Goal: Information Seeking & Learning: Learn about a topic

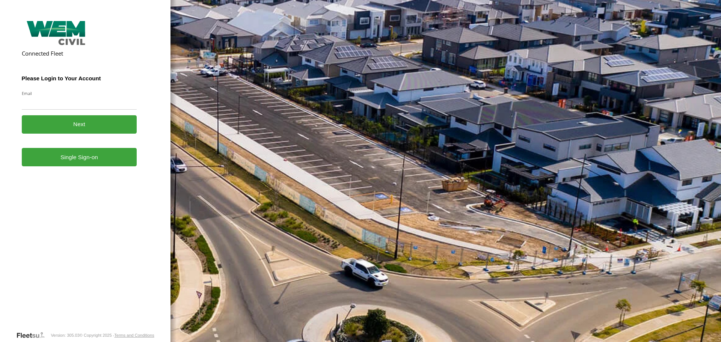
click at [62, 163] on link "Single Sign-on" at bounding box center [79, 157] width 115 height 18
click at [74, 158] on link "Single Sign-on" at bounding box center [79, 157] width 115 height 18
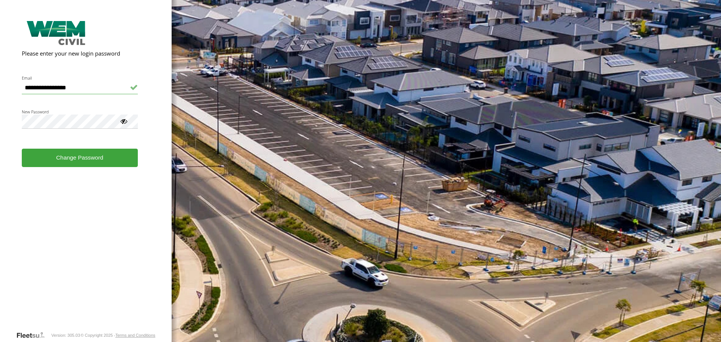
click at [124, 124] on div at bounding box center [124, 121] width 8 height 8
click at [82, 161] on button "Change Password" at bounding box center [80, 158] width 116 height 18
click at [74, 162] on button "Change Password" at bounding box center [80, 158] width 116 height 18
click at [64, 158] on button "Change Password" at bounding box center [80, 158] width 116 height 18
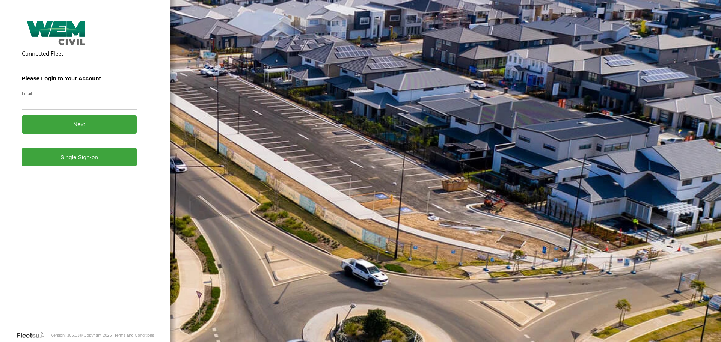
click at [81, 164] on link "Single Sign-on" at bounding box center [79, 157] width 115 height 18
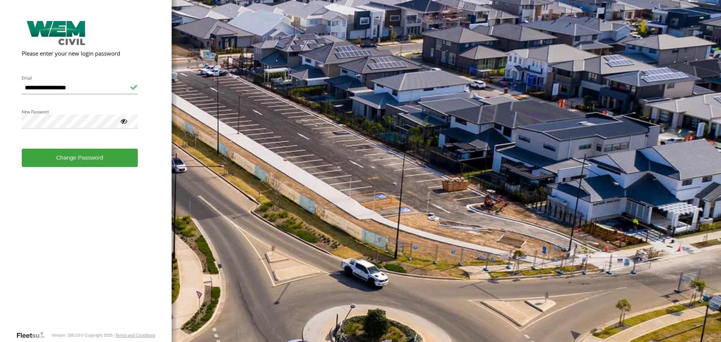
click at [130, 124] on div "New Password Password must contain at least 8 characters, including UPPER/lower…" at bounding box center [80, 119] width 116 height 20
click at [124, 123] on div at bounding box center [124, 121] width 8 height 8
click at [77, 158] on button "Change Password" at bounding box center [80, 158] width 116 height 18
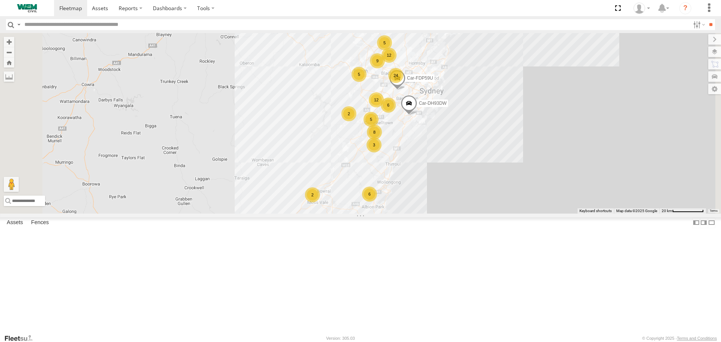
click at [65, 26] on input "text" at bounding box center [355, 24] width 668 height 11
type input "******"
click at [706, 19] on input "**" at bounding box center [710, 24] width 9 height 11
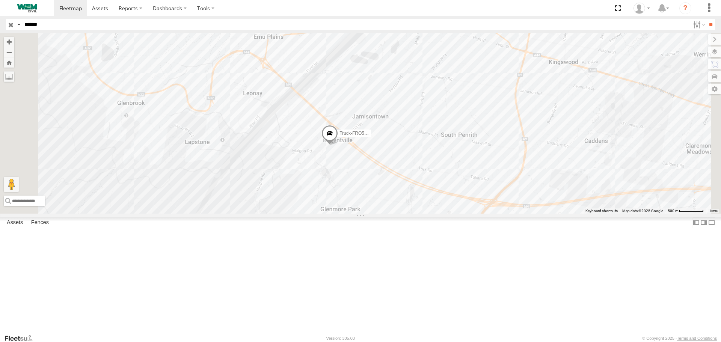
click at [338, 146] on span at bounding box center [329, 135] width 17 height 20
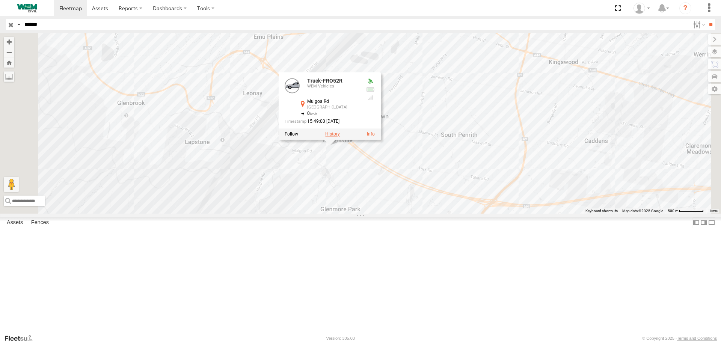
click at [340, 137] on label at bounding box center [332, 134] width 15 height 5
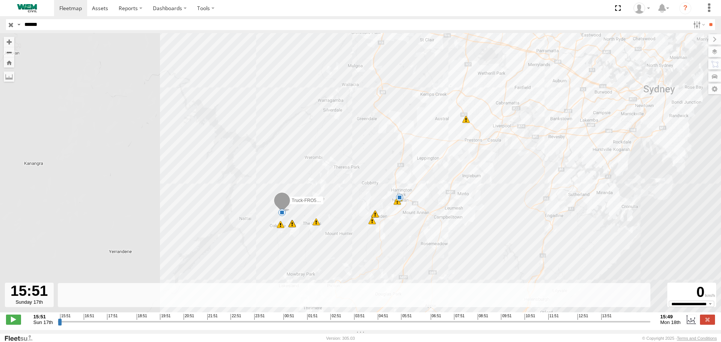
drag, startPoint x: 315, startPoint y: 230, endPoint x: 336, endPoint y: 182, distance: 51.8
click at [336, 182] on div "Truck-FRO52R 18:07 Sun 05:00 Mon 05:58 Mon 06:17 Mon 06:25 Mon 06:31 Mon 06:32 …" at bounding box center [360, 176] width 721 height 287
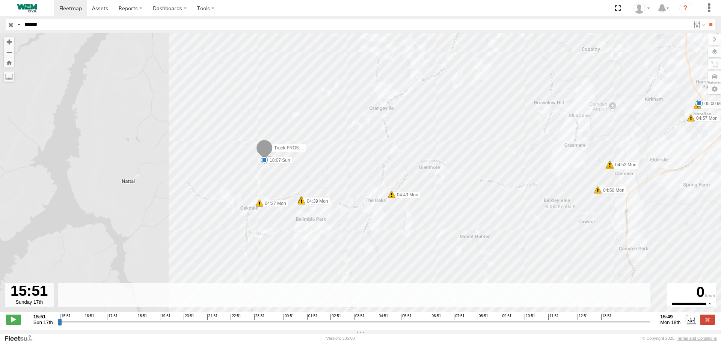
drag, startPoint x: 341, startPoint y: 191, endPoint x: 487, endPoint y: 74, distance: 187.5
click at [487, 74] on div "Truck-FRO52R 18:07 Sun 05:00 Mon 05:58 Mon 06:17 Mon 06:25 Mon 06:31 Mon 06:32 …" at bounding box center [360, 176] width 721 height 287
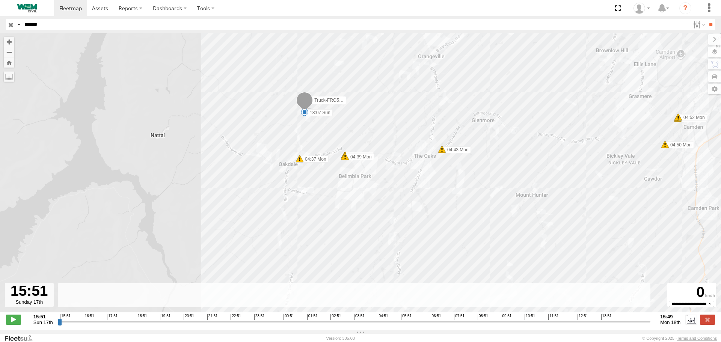
drag, startPoint x: 353, startPoint y: 145, endPoint x: 398, endPoint y: 101, distance: 63.5
click at [398, 101] on div "Truck-FRO52R 18:07 Sun 05:00 Mon 05:58 Mon 06:17 Mon 06:25 Mon 06:31 Mon 06:32 …" at bounding box center [360, 176] width 721 height 287
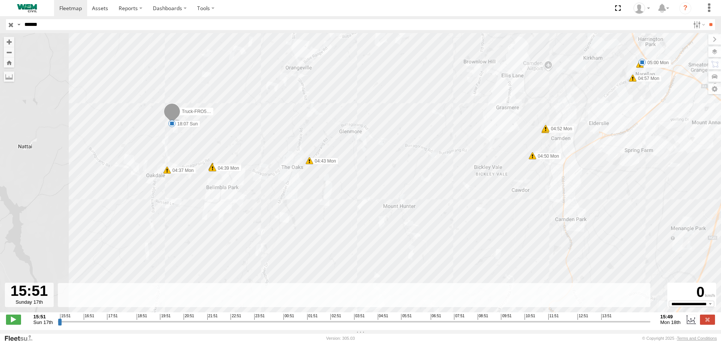
drag, startPoint x: 455, startPoint y: 100, endPoint x: 321, endPoint y: 112, distance: 134.9
click at [321, 112] on div "Truck-FRO52R 18:07 Sun 05:00 Mon 05:58 Mon 06:17 Mon 06:25 Mon 06:31 Mon 06:32 …" at bounding box center [360, 176] width 721 height 287
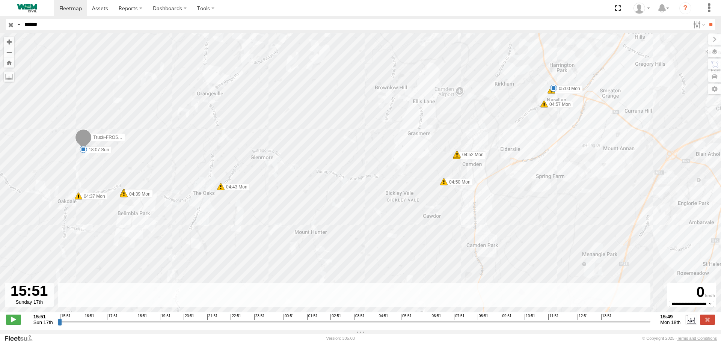
drag, startPoint x: 493, startPoint y: 101, endPoint x: 404, endPoint y: 138, distance: 96.1
click at [405, 139] on div "Truck-FRO52R 18:07 Sun 05:00 Mon 05:58 Mon 06:17 Mon 06:25 Mon 06:31 Mon 06:32 …" at bounding box center [360, 176] width 721 height 287
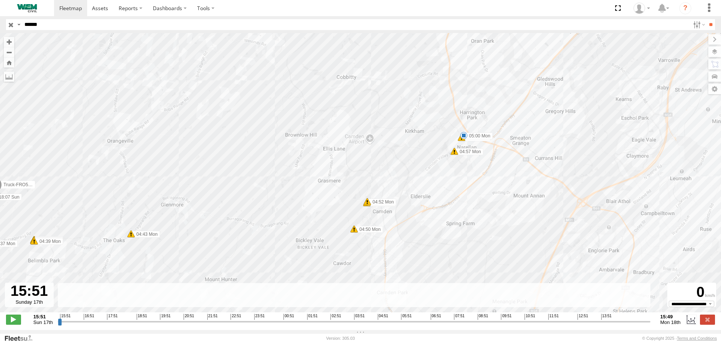
drag, startPoint x: 471, startPoint y: 98, endPoint x: 435, endPoint y: 119, distance: 42.1
click at [435, 119] on div "Truck-FRO52R 18:07 Sun 05:00 Mon 05:58 Mon 06:17 Mon 06:25 Mon 06:31 Mon 06:32 …" at bounding box center [360, 176] width 721 height 287
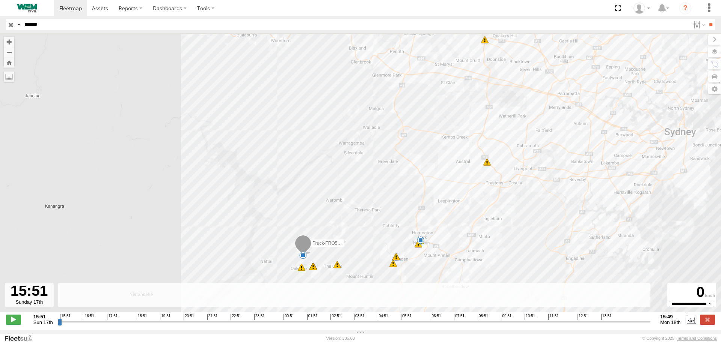
drag, startPoint x: 536, startPoint y: 91, endPoint x: 472, endPoint y: 192, distance: 119.5
click at [476, 197] on div "Truck-FRO52R 18:07 Sun 05:00 Mon 05:58 Mon 06:17 Mon 06:25 Mon 06:31 Mon 06:32 …" at bounding box center [360, 176] width 721 height 287
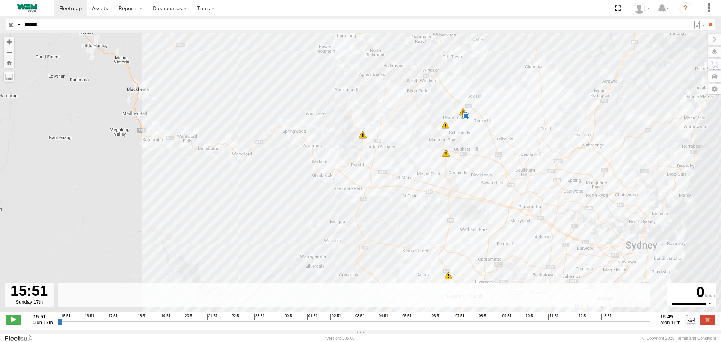
drag, startPoint x: 526, startPoint y: 108, endPoint x: 494, endPoint y: 213, distance: 110.0
click at [494, 213] on div "Truck-FRO52R 18:07 Sun 05:00 Mon 05:58 Mon 06:17 Mon 06:25 Mon 06:31 Mon 06:32 …" at bounding box center [360, 176] width 721 height 287
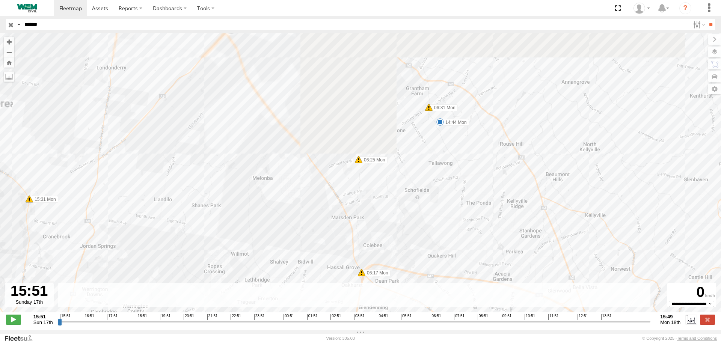
drag, startPoint x: 479, startPoint y: 137, endPoint x: 491, endPoint y: 266, distance: 129.0
click at [491, 268] on div "Truck-FRO52R 18:07 Sun 05:00 Mon 05:58 Mon 06:17 Mon 06:25 Mon 06:31 Mon 06:32 …" at bounding box center [360, 176] width 721 height 287
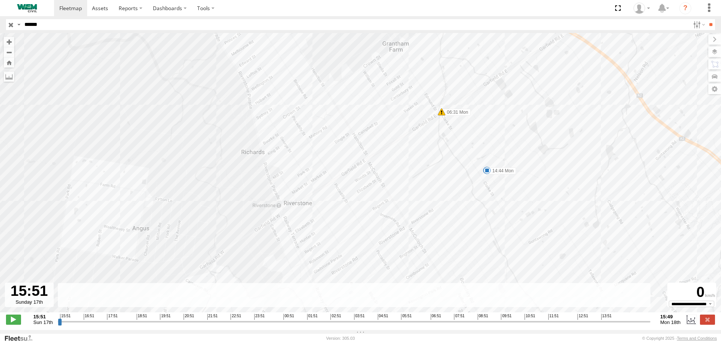
drag, startPoint x: 445, startPoint y: 193, endPoint x: 455, endPoint y: 250, distance: 58.3
click at [454, 250] on div "Truck-FRO52R 18:07 Sun 05:00 Mon 05:58 Mon 06:17 Mon 06:25 Mon 06:31 Mon 06:32 …" at bounding box center [360, 176] width 721 height 287
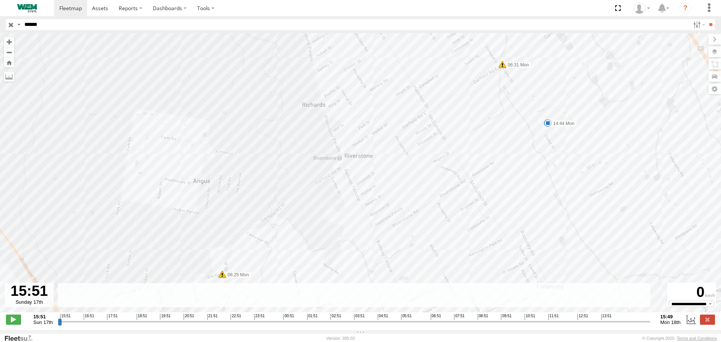
drag, startPoint x: 424, startPoint y: 192, endPoint x: 515, endPoint y: 122, distance: 114.9
click at [514, 123] on div "Truck-FRO52R 18:07 Sun 05:00 Mon 05:58 Mon 06:17 Mon 06:25 Mon 06:31 Mon 06:32 …" at bounding box center [360, 176] width 721 height 287
drag, startPoint x: 410, startPoint y: 182, endPoint x: 332, endPoint y: 234, distance: 93.2
click at [332, 234] on div "Truck-FRO52R 18:07 Sun 05:00 Mon 05:58 Mon 06:17 Mon 06:25 Mon 06:31 Mon 06:32 …" at bounding box center [360, 176] width 721 height 287
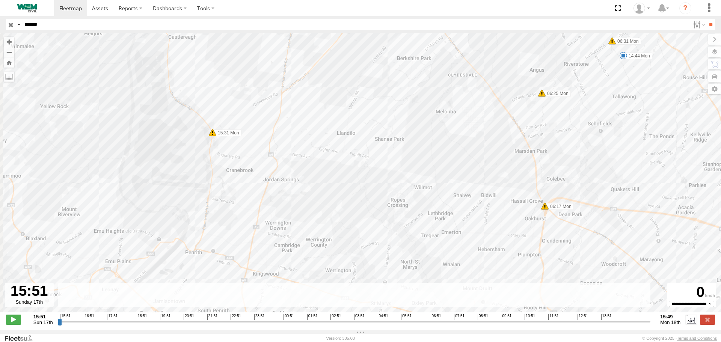
drag, startPoint x: 103, startPoint y: 230, endPoint x: 231, endPoint y: 151, distance: 150.0
click at [231, 151] on div "Truck-FRO52R 18:07 Sun 05:00 Mon 05:58 Mon 06:17 Mon 06:25 Mon 06:31 Mon 06:32 …" at bounding box center [360, 176] width 721 height 287
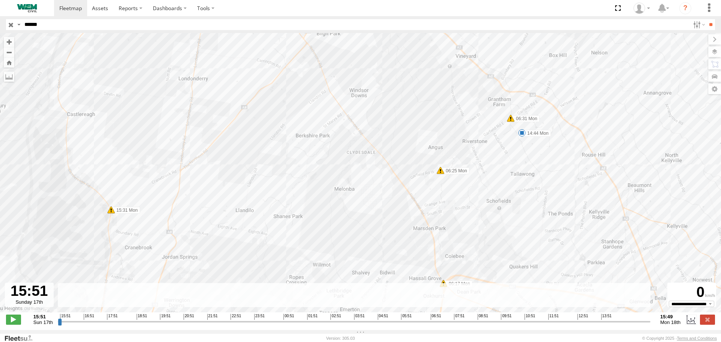
drag, startPoint x: 337, startPoint y: 163, endPoint x: 264, endPoint y: 206, distance: 84.2
click at [264, 206] on div "Truck-FRO52R 18:07 Sun 05:00 Mon 05:58 Mon 06:17 Mon 06:25 Mon 06:31 Mon 06:32 …" at bounding box center [360, 176] width 721 height 287
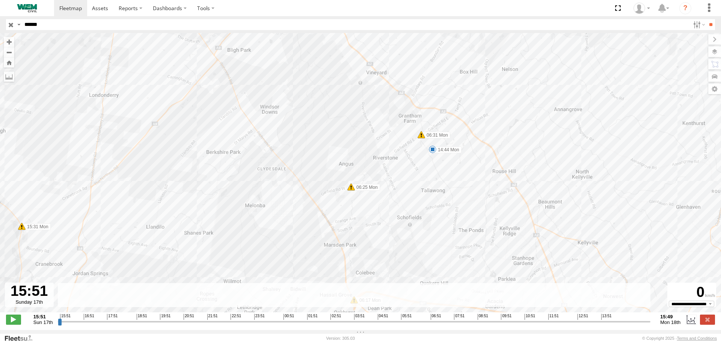
drag, startPoint x: 260, startPoint y: 190, endPoint x: 172, endPoint y: 204, distance: 89.4
click at [172, 204] on div "Truck-FRO52R 18:07 Sun 05:00 Mon 05:58 Mon 06:17 Mon 06:25 Mon 06:31 Mon 06:32 …" at bounding box center [360, 176] width 721 height 287
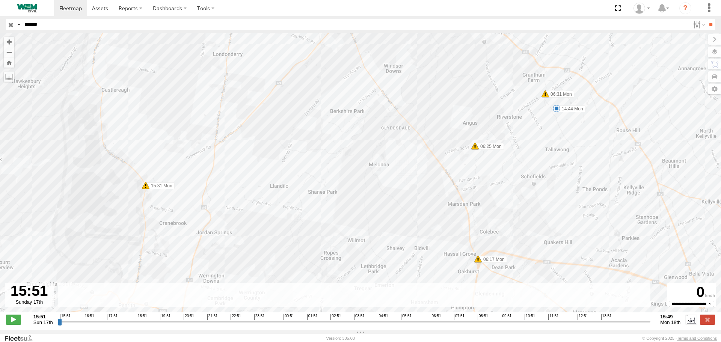
drag, startPoint x: 266, startPoint y: 177, endPoint x: 449, endPoint y: 84, distance: 205.9
click at [445, 95] on div "Truck-FRO52R 18:07 Sun 05:00 Mon 05:58 Mon 06:17 Mon 06:25 Mon 06:31 Mon 06:32 …" at bounding box center [360, 176] width 721 height 287
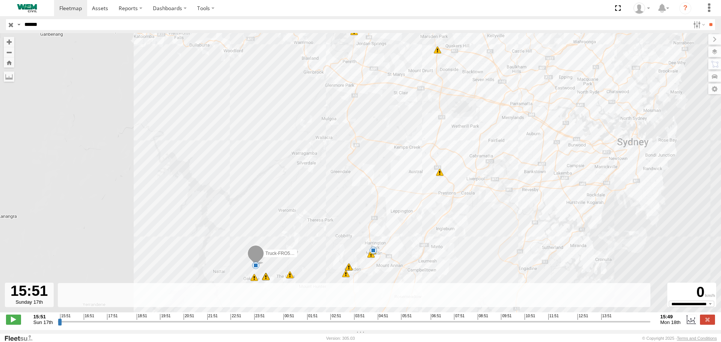
drag, startPoint x: 318, startPoint y: 204, endPoint x: 353, endPoint y: 109, distance: 101.6
click at [367, 91] on div "Truck-FRO52R 18:07 Sun 05:00 Mon 05:58 Mon 06:17 Mon 06:25 Mon 06:31 Mon 06:32 …" at bounding box center [360, 176] width 721 height 287
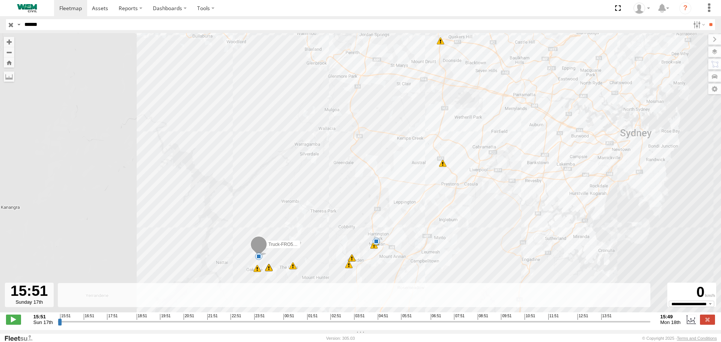
drag, startPoint x: 331, startPoint y: 163, endPoint x: 359, endPoint y: 127, distance: 45.4
click at [359, 127] on div "Truck-FRO52R 18:07 Sun 05:00 Mon 05:58 Mon 06:17 Mon 06:25 Mon 06:31 Mon 06:32 …" at bounding box center [360, 176] width 721 height 287
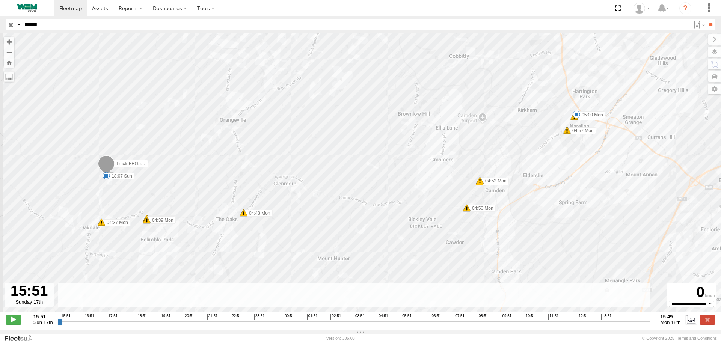
drag, startPoint x: 564, startPoint y: 191, endPoint x: 368, endPoint y: 174, distance: 197.0
click at [368, 174] on div "Truck-FRO52R 18:07 Sun 05:00 Mon 05:58 Mon 06:17 Mon 06:25 Mon 06:31 Mon 06:32 …" at bounding box center [360, 176] width 721 height 287
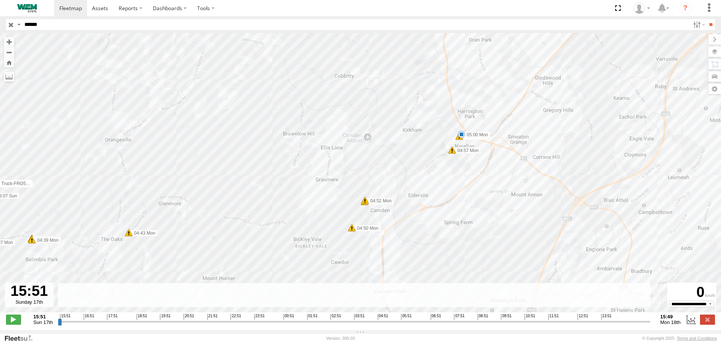
drag, startPoint x: 455, startPoint y: 156, endPoint x: 339, endPoint y: 177, distance: 118.3
click at [339, 177] on div "Truck-FRO52R 18:07 Sun 05:00 Mon 05:58 Mon 06:17 Mon 06:25 Mon 06:31 Mon 06:32 …" at bounding box center [360, 176] width 721 height 287
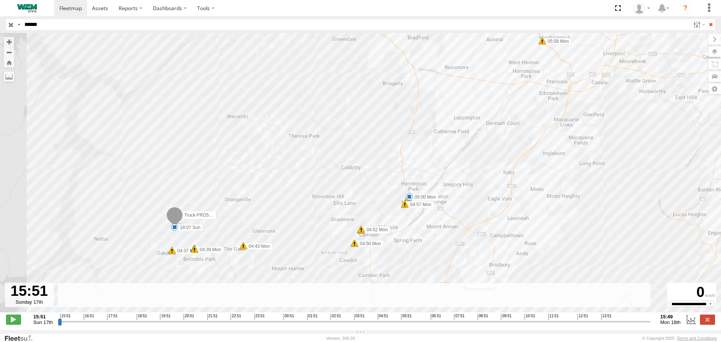
drag, startPoint x: 472, startPoint y: 123, endPoint x: 420, endPoint y: 176, distance: 74.1
click at [420, 176] on div "Truck-FRO52R 18:07 Sun 05:00 Mon 05:58 Mon 06:17 Mon 06:25 Mon 06:31 Mon 06:32 …" at bounding box center [360, 176] width 721 height 287
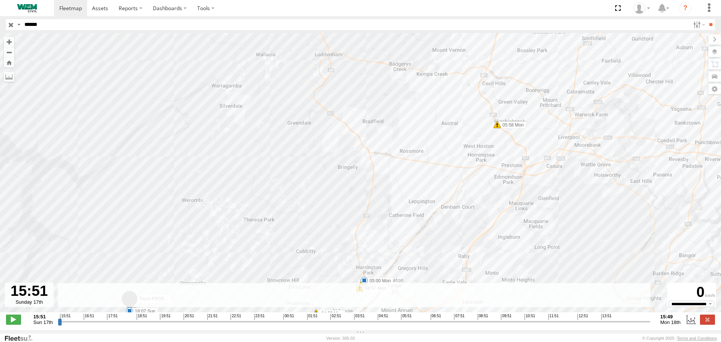
drag, startPoint x: 440, startPoint y: 133, endPoint x: 384, endPoint y: 233, distance: 114.6
click at [384, 233] on div "Truck-FRO52R 18:07 Sun 05:00 Mon 05:58 Mon 06:17 Mon 06:25 Mon 06:31 Mon 06:32 …" at bounding box center [360, 176] width 721 height 287
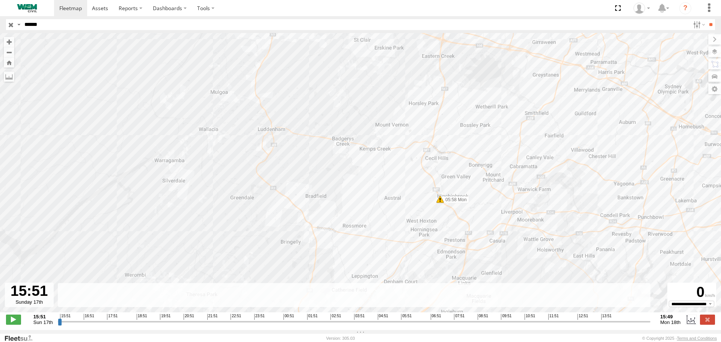
drag, startPoint x: 440, startPoint y: 148, endPoint x: 395, endPoint y: 208, distance: 75.4
click at [395, 208] on div "Truck-FRO52R 18:07 Sun 05:00 Mon 05:58 Mon 06:17 Mon 06:25 Mon 06:31 Mon 06:32 …" at bounding box center [360, 176] width 721 height 287
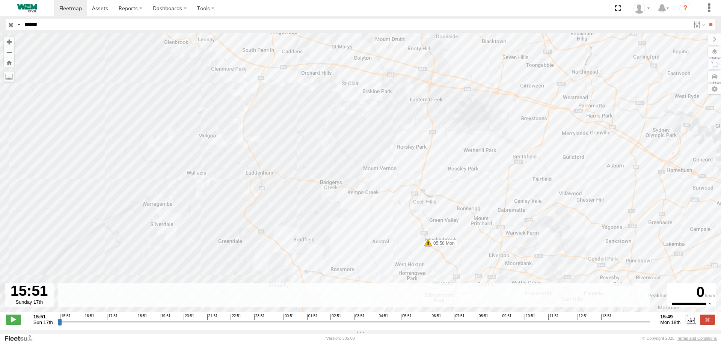
drag, startPoint x: 419, startPoint y: 166, endPoint x: 400, endPoint y: 238, distance: 74.7
click at [401, 238] on div "Truck-FRO52R 18:07 Sun 05:00 Mon 05:58 Mon 06:17 Mon 06:25 Mon 06:31 Mon 06:32 …" at bounding box center [360, 176] width 721 height 287
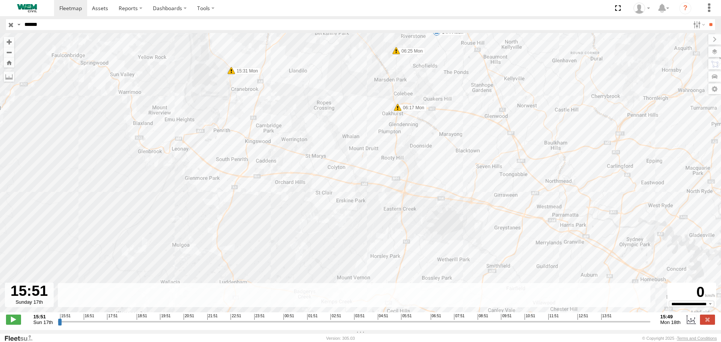
drag, startPoint x: 417, startPoint y: 137, endPoint x: 402, endPoint y: 208, distance: 73.3
click at [402, 208] on div "Truck-FRO52R 18:07 Sun 05:00 Mon 05:58 Mon 06:17 Mon 06:25 Mon 06:31 Mon 06:32 …" at bounding box center [360, 176] width 721 height 287
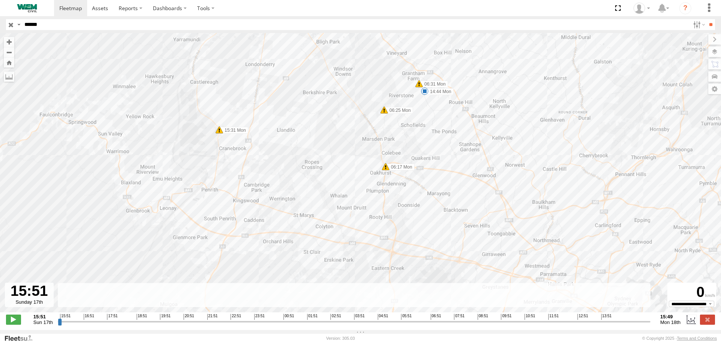
drag, startPoint x: 423, startPoint y: 147, endPoint x: 405, endPoint y: 200, distance: 56.0
click at [406, 204] on div "Truck-FRO52R 18:07 Sun 05:00 Mon 05:58 Mon 06:17 Mon 06:25 Mon 06:31 Mon 06:32 …" at bounding box center [360, 176] width 721 height 287
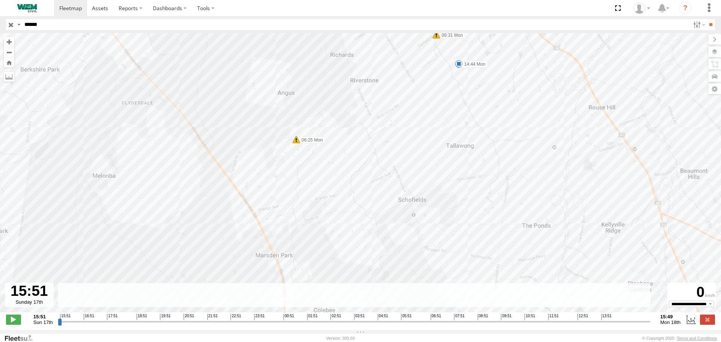
drag, startPoint x: 159, startPoint y: 181, endPoint x: 247, endPoint y: 118, distance: 108.5
click at [247, 118] on div "Truck-FRO52R 18:07 Sun 05:00 Mon 05:58 Mon 06:17 Mon 06:25 Mon 06:31 Mon 06:32 …" at bounding box center [360, 176] width 721 height 287
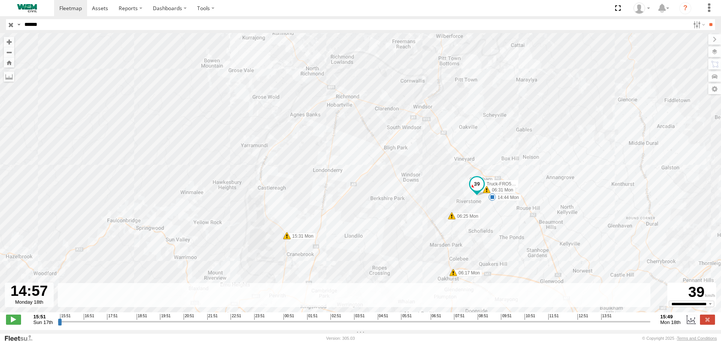
drag, startPoint x: 60, startPoint y: 326, endPoint x: 627, endPoint y: 335, distance: 566.6
click at [627, 325] on input "range" at bounding box center [354, 321] width 593 height 7
click at [627, 335] on footer "WEM Version: 305.03 © Copyright 2025 - Terms and Conditions" at bounding box center [360, 338] width 721 height 8
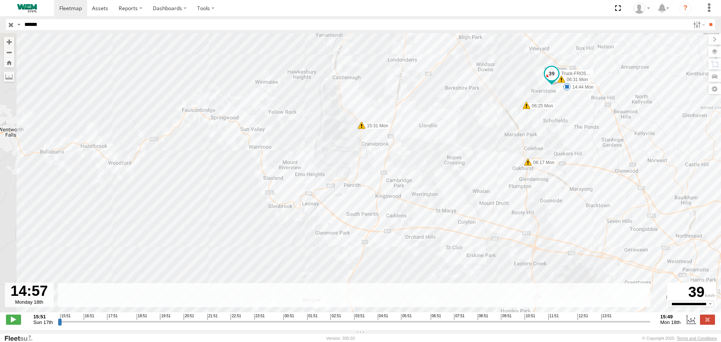
drag, startPoint x: 370, startPoint y: 218, endPoint x: 430, endPoint y: 119, distance: 116.4
click at [430, 121] on div "Truck-FRO52R 18:07 Sun 05:00 Mon 05:58 Mon 06:17 Mon 06:25 Mon 06:31 Mon 06:32 …" at bounding box center [360, 176] width 721 height 287
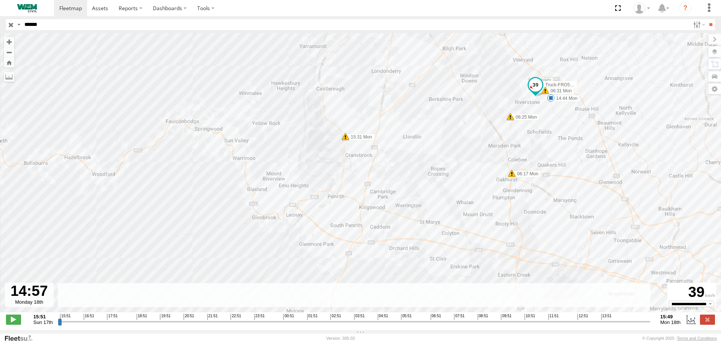
drag, startPoint x: 547, startPoint y: 77, endPoint x: 537, endPoint y: 83, distance: 11.5
click at [537, 83] on span at bounding box center [536, 85] width 14 height 14
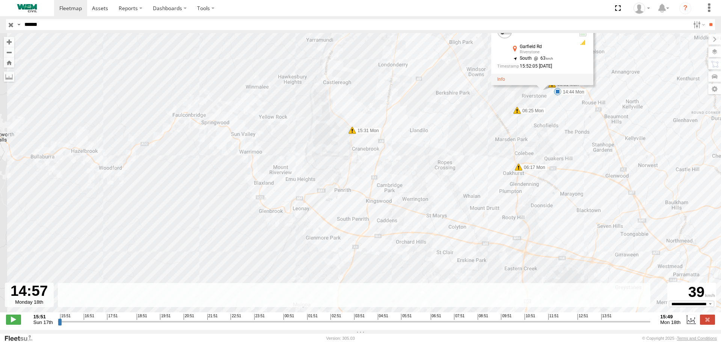
click at [323, 221] on div "Truck-FRO52R 18:07 Sun 05:00 Mon 05:58 Mon 06:17 Mon 06:25 Mon 06:31 Mon 06:32 …" at bounding box center [360, 176] width 721 height 287
drag, startPoint x: 423, startPoint y: 235, endPoint x: 420, endPoint y: 217, distance: 17.9
click at [420, 217] on div "Truck-FRO52R 18:07 Sun 05:00 Mon 05:58 Mon 06:17 Mon 06:25 Mon 06:31 Mon 06:32 …" at bounding box center [360, 176] width 721 height 287
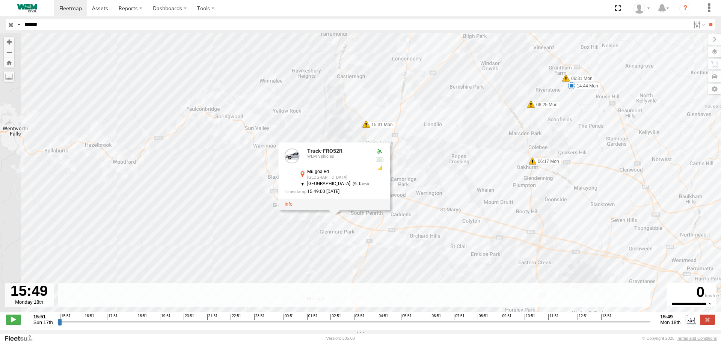
drag, startPoint x: 628, startPoint y: 326, endPoint x: 669, endPoint y: 326, distance: 41.3
click at [651, 325] on input "range" at bounding box center [354, 321] width 593 height 7
click at [416, 192] on div "Truck-FRO52R 18:07 Sun 05:00 Mon 05:58 Mon 06:17 Mon 06:25 Mon 06:31 Mon 06:32 …" at bounding box center [360, 176] width 721 height 287
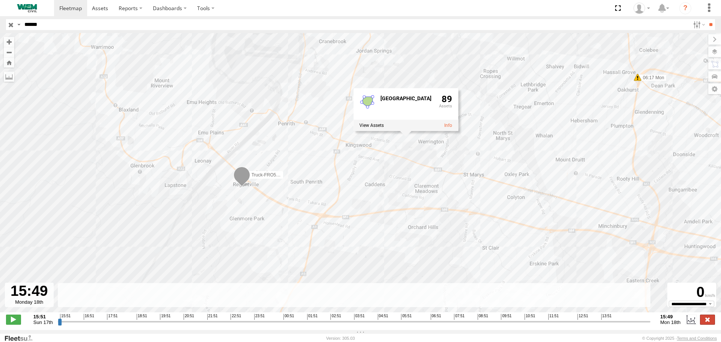
click at [708, 324] on label at bounding box center [707, 320] width 15 height 10
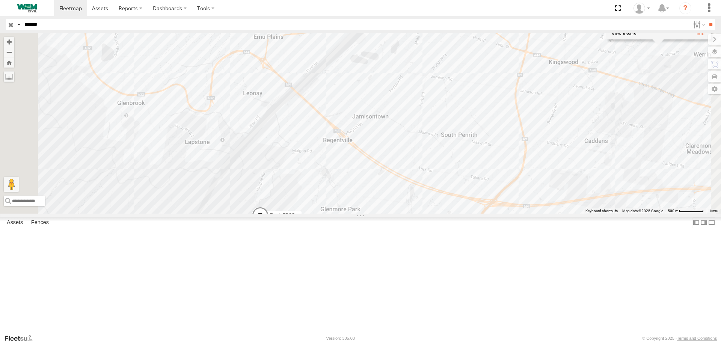
click at [268, 227] on span at bounding box center [260, 217] width 17 height 20
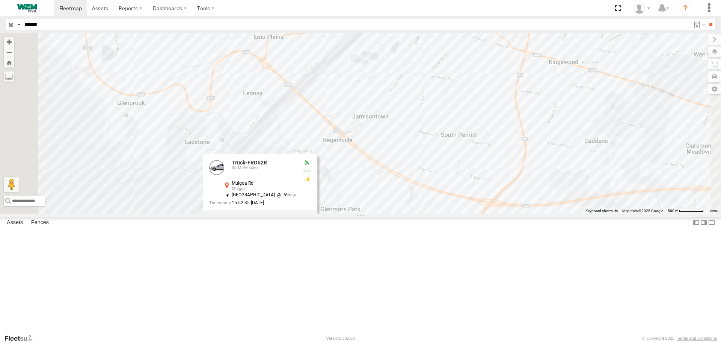
click at [270, 219] on label at bounding box center [263, 215] width 15 height 5
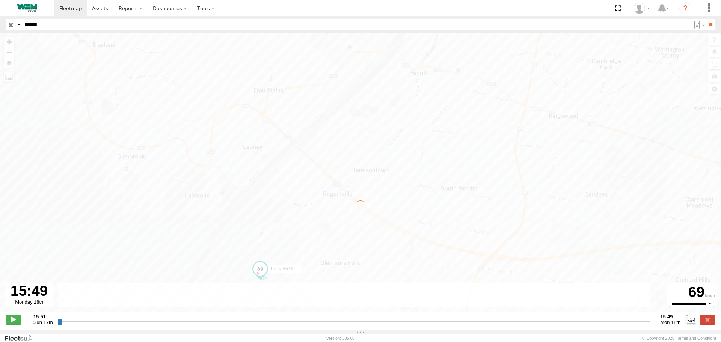
type input "**********"
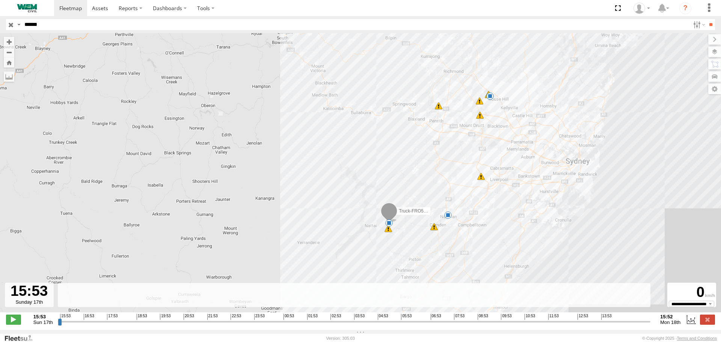
drag, startPoint x: 452, startPoint y: 133, endPoint x: 444, endPoint y: 185, distance: 52.8
click at [444, 185] on div "Truck-FRO52R 18:07 Sun 05:00 Mon 05:58 Mon 06:17 Mon 06:25 Mon 06:31 Mon 06:32 …" at bounding box center [360, 176] width 721 height 287
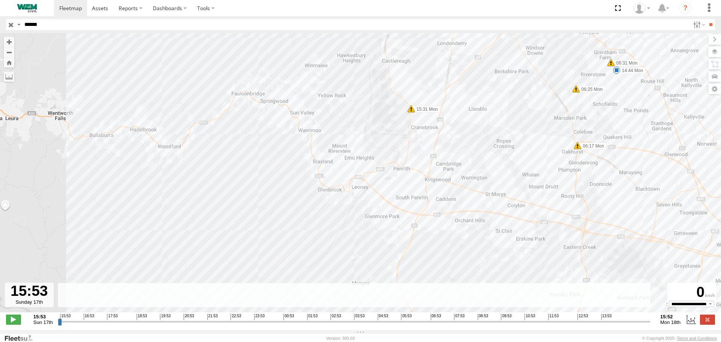
drag, startPoint x: 415, startPoint y: 146, endPoint x: 392, endPoint y: 235, distance: 91.9
click at [392, 235] on div "Truck-FRO52R 18:07 Sun 05:00 Mon 05:58 Mon 06:17 Mon 06:25 Mon 06:31 Mon 06:32 …" at bounding box center [360, 176] width 721 height 287
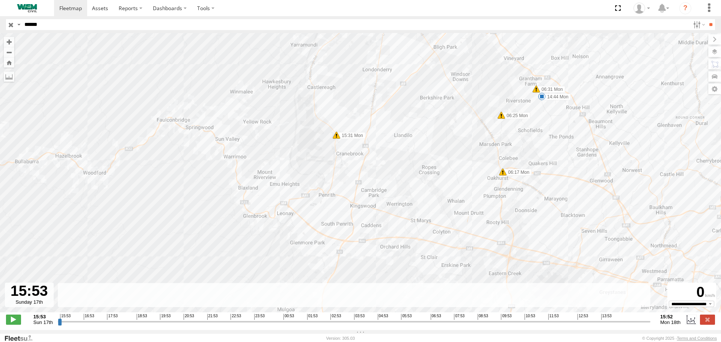
drag, startPoint x: 453, startPoint y: 173, endPoint x: 364, endPoint y: 203, distance: 93.9
click at [364, 203] on div "Truck-FRO52R 18:07 Sun 05:00 Mon 05:58 Mon 06:17 Mon 06:25 Mon 06:31 Mon 06:32 …" at bounding box center [360, 176] width 721 height 287
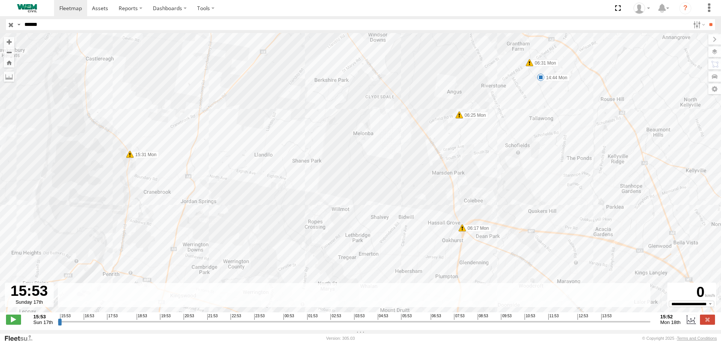
drag, startPoint x: 417, startPoint y: 148, endPoint x: 229, endPoint y: 228, distance: 204.5
click at [229, 228] on div "Truck-FRO52R 18:07 Sun 05:00 Mon 05:58 Mon 06:17 Mon 06:25 Mon 06:31 Mon 06:32 …" at bounding box center [360, 176] width 721 height 287
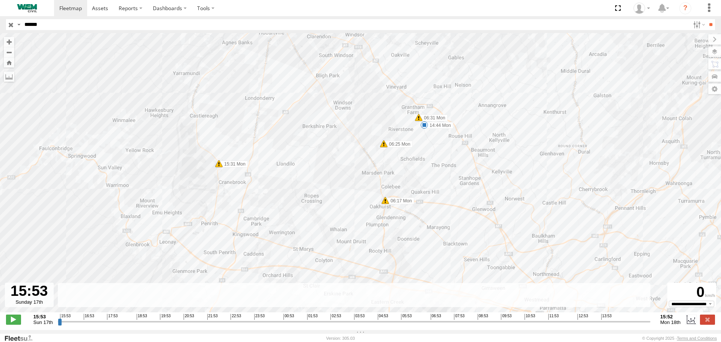
drag, startPoint x: 290, startPoint y: 179, endPoint x: 327, endPoint y: 162, distance: 41.0
click at [327, 162] on div "Truck-FRO52R 18:07 Sun 05:00 Mon 05:58 Mon 06:17 Mon 06:25 Mon 06:31 Mon 06:32 …" at bounding box center [360, 176] width 721 height 287
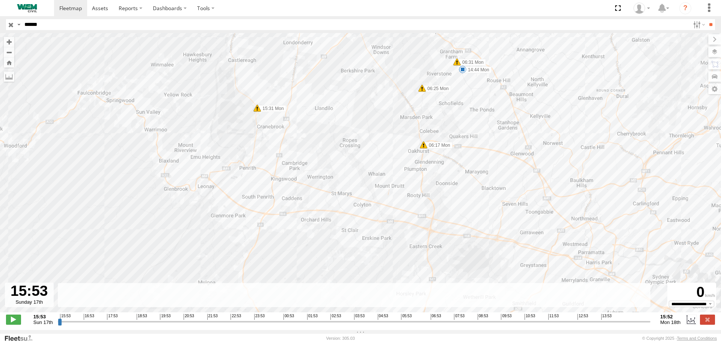
drag, startPoint x: 295, startPoint y: 171, endPoint x: 334, endPoint y: 116, distance: 67.1
click at [334, 116] on div "Truck-FRO52R 18:07 Sun 05:00 Mon 05:58 Mon 06:17 Mon 06:25 Mon 06:31 Mon 06:32 …" at bounding box center [360, 176] width 721 height 287
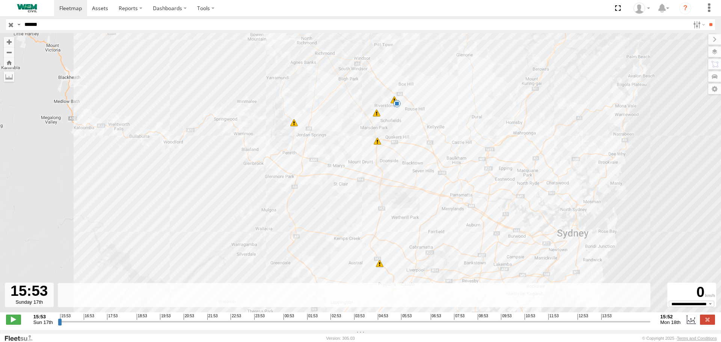
click at [36, 306] on div at bounding box center [29, 295] width 49 height 24
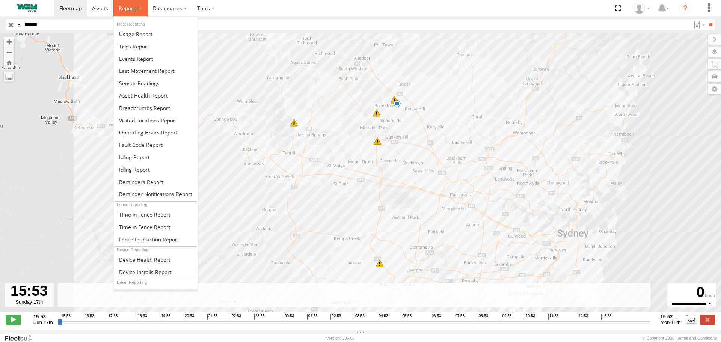
click at [134, 12] on label at bounding box center [130, 8] width 34 height 16
click at [141, 107] on span at bounding box center [144, 107] width 51 height 7
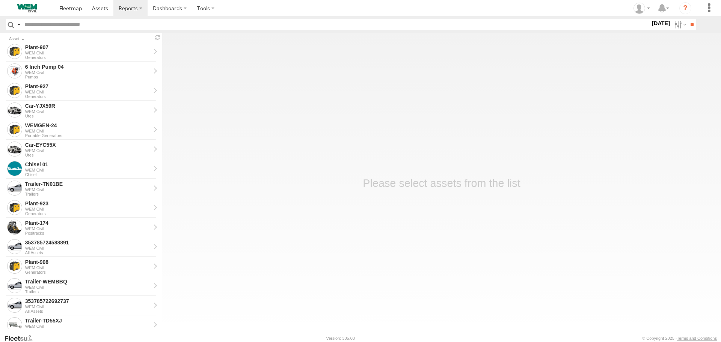
click at [44, 25] on input "text" at bounding box center [335, 24] width 629 height 11
drag, startPoint x: 48, startPoint y: 25, endPoint x: 277, endPoint y: 109, distance: 243.5
click at [319, 120] on main "Asset Plant-907 WEM Civil Generators 6 Inch Pump 04 WEM Civil Pumps Plant-927 W…" at bounding box center [360, 183] width 721 height 301
click at [72, 27] on input "text" at bounding box center [335, 24] width 629 height 11
type input "******"
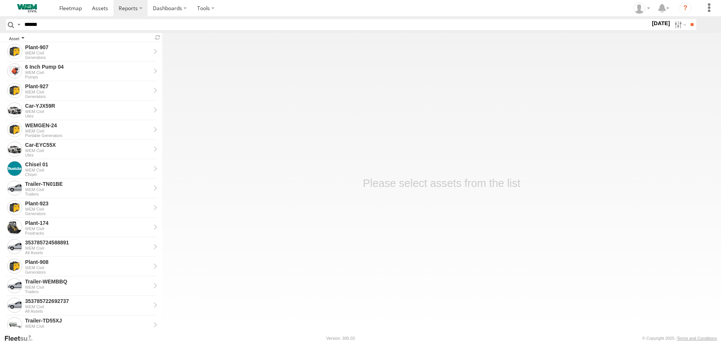
click at [687, 19] on input "**" at bounding box center [691, 24] width 9 height 11
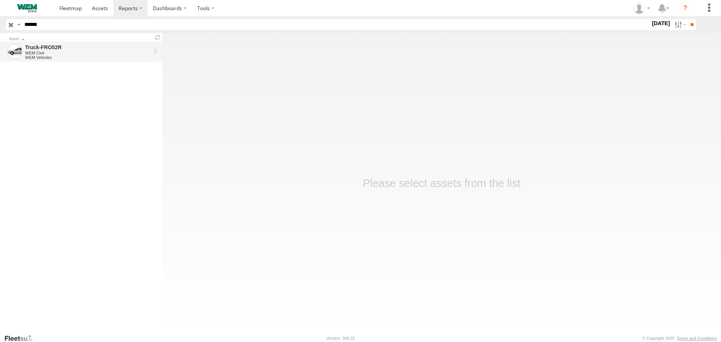
click at [45, 48] on div "Truck-FRO52R" at bounding box center [87, 47] width 125 height 7
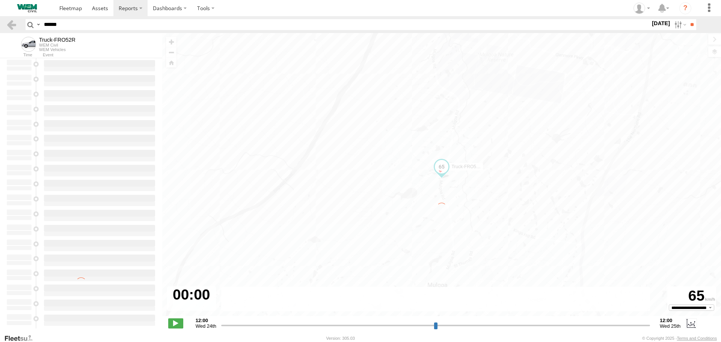
type input "**********"
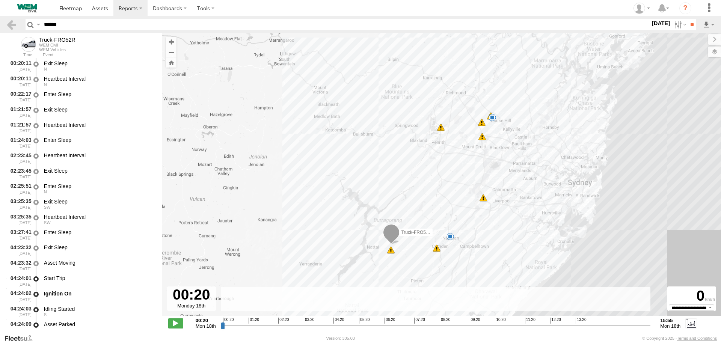
click at [650, 23] on label "[DATE]" at bounding box center [660, 23] width 21 height 8
click at [0, 0] on label at bounding box center [0, 0] width 0 height 0
click at [687, 24] on input "**" at bounding box center [691, 24] width 9 height 11
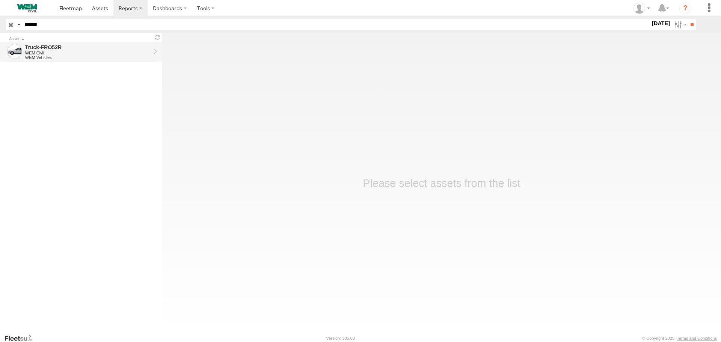
click at [42, 52] on div "WEM Civil" at bounding box center [87, 53] width 125 height 5
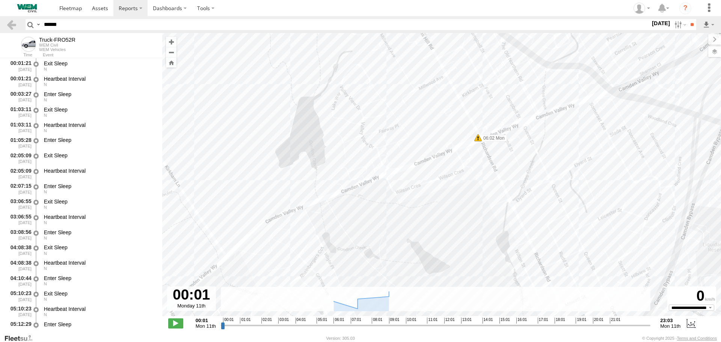
drag, startPoint x: 500, startPoint y: 131, endPoint x: 492, endPoint y: 225, distance: 94.3
click at [492, 225] on div "Truck-FRO52R 05:28 Mon 05:40 Mon 05:43 Mon 05:49 Mon 06:02 Mon 06:44 Mon 06:47 …" at bounding box center [441, 178] width 559 height 291
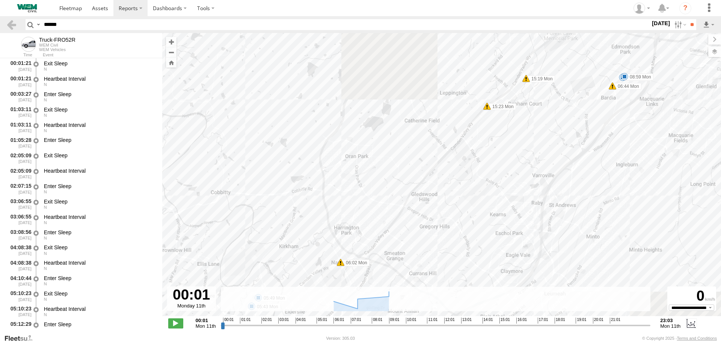
drag, startPoint x: 597, startPoint y: 88, endPoint x: 448, endPoint y: 214, distance: 195.8
click at [448, 214] on div "Truck-FRO52R 05:28 Mon 05:40 Mon 05:43 Mon 05:49 Mon 06:02 Mon 06:44 Mon 06:47 …" at bounding box center [441, 178] width 559 height 291
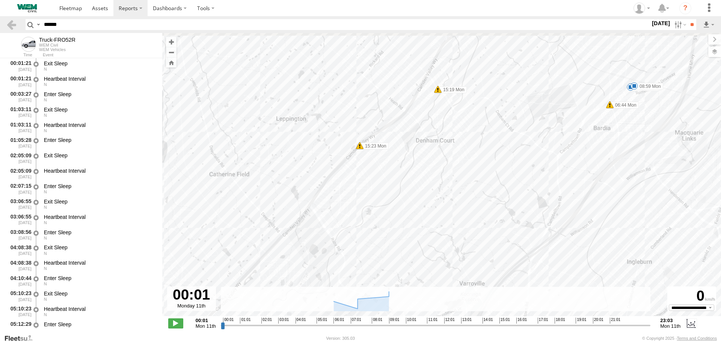
drag, startPoint x: 496, startPoint y: 98, endPoint x: 428, endPoint y: 147, distance: 84.0
click at [428, 147] on div "Truck-FRO52R 05:28 Mon 05:40 Mon 05:43 Mon 05:49 Mon 06:02 Mon 06:44 Mon 06:47 …" at bounding box center [441, 178] width 559 height 291
drag, startPoint x: 449, startPoint y: 124, endPoint x: 475, endPoint y: 185, distance: 67.1
click at [475, 185] on div "Truck-FRO52R 05:28 Mon 05:40 Mon 05:43 Mon 05:49 Mon 06:02 Mon 06:44 Mon 06:47 …" at bounding box center [441, 178] width 559 height 291
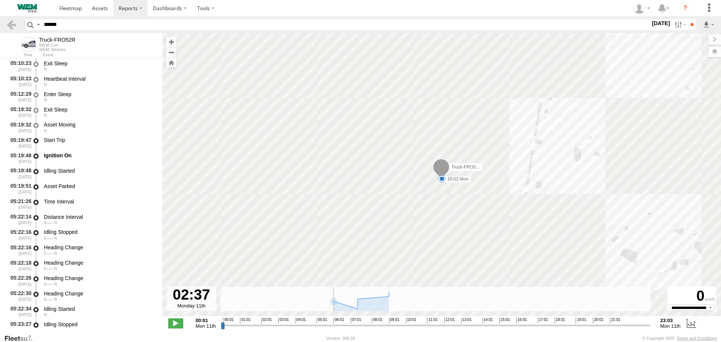
scroll to position [491, 0]
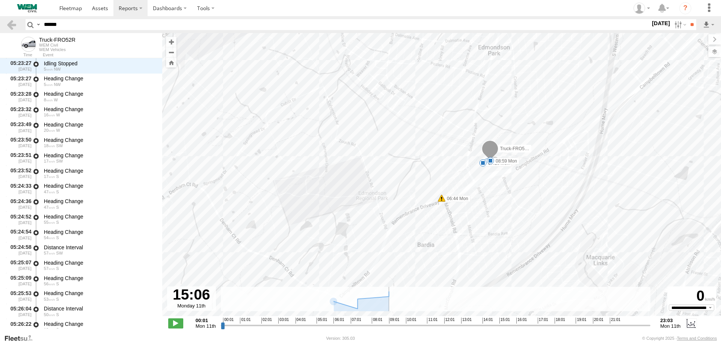
drag, startPoint x: 222, startPoint y: 325, endPoint x: 501, endPoint y: 330, distance: 279.0
click at [501, 329] on input "range" at bounding box center [436, 325] width 430 height 7
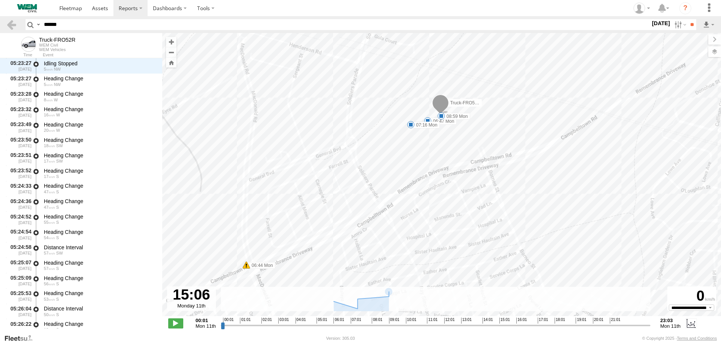
drag, startPoint x: 460, startPoint y: 131, endPoint x: 484, endPoint y: 227, distance: 98.7
click at [484, 227] on div "Truck-FRO52R 05:28 Mon 05:40 Mon 05:43 Mon 05:49 Mon 06:02 Mon 06:44 Mon 06:47 …" at bounding box center [441, 178] width 559 height 291
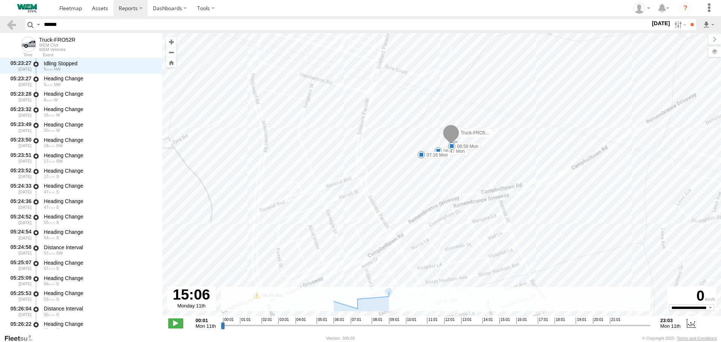
drag, startPoint x: 425, startPoint y: 141, endPoint x: 436, endPoint y: 171, distance: 32.2
click at [436, 171] on div "Truck-FRO52R 05:28 Mon 05:40 Mon 05:43 Mon 05:49 Mon 06:02 Mon 06:44 Mon 06:47 …" at bounding box center [441, 178] width 559 height 291
click at [714, 51] on label at bounding box center [706, 52] width 27 height 11
click at [0, 0] on span "Basemaps" at bounding box center [0, 0] width 0 height 0
click at [0, 0] on span "Satellite + Roadmap" at bounding box center [0, 0] width 0 height 0
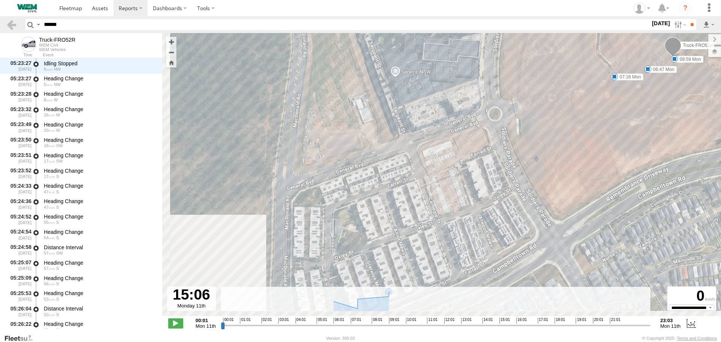
drag, startPoint x: 356, startPoint y: 160, endPoint x: 561, endPoint y: 109, distance: 211.3
click at [561, 109] on div "Truck-FRO52R 05:28 Mon 05:40 Mon 05:43 Mon 05:49 Mon 06:02 Mon 06:44 Mon 06:47 …" at bounding box center [441, 178] width 559 height 291
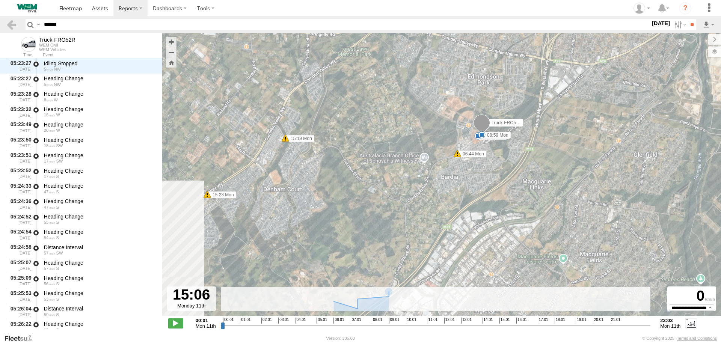
drag, startPoint x: 196, startPoint y: 199, endPoint x: 277, endPoint y: 161, distance: 89.7
click at [277, 161] on div "Truck-FRO52R 05:28 Mon 05:40 Mon 05:43 Mon 05:49 Mon 06:02 Mon 06:44 Mon 06:47 …" at bounding box center [441, 178] width 559 height 291
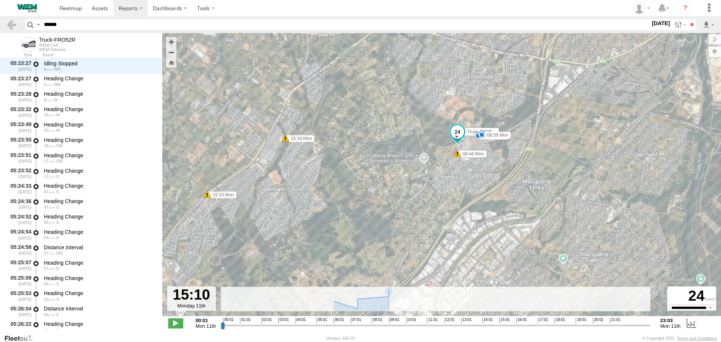
type input "**********"
click at [502, 326] on input "range" at bounding box center [436, 325] width 430 height 7
click at [76, 8] on span at bounding box center [70, 8] width 23 height 7
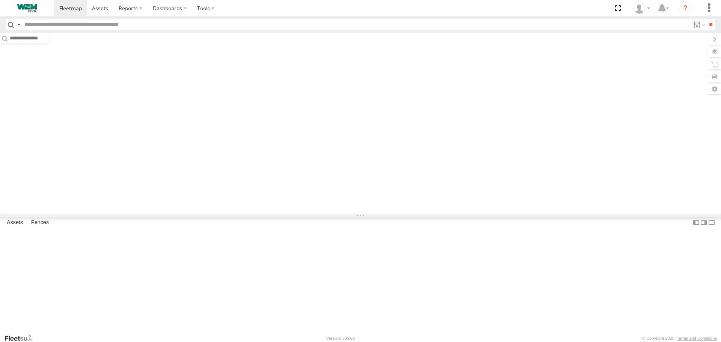
type input "******"
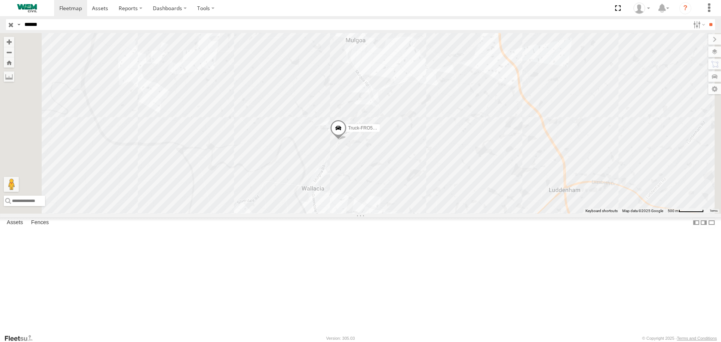
click at [12, 25] on input "button" at bounding box center [11, 24] width 10 height 11
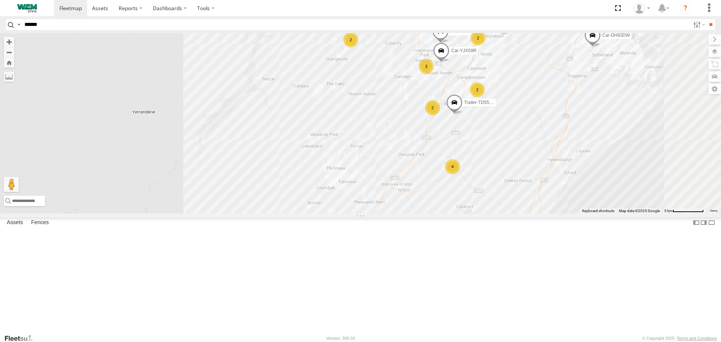
drag, startPoint x: 462, startPoint y: 126, endPoint x: 449, endPoint y: 158, distance: 34.7
click at [449, 158] on div "Truck-FRO52R Car-CK52EJ Car-DH93DW Truck-CI67PH Car-FDP59U Car-ERD52C Trailer-T…" at bounding box center [360, 123] width 721 height 180
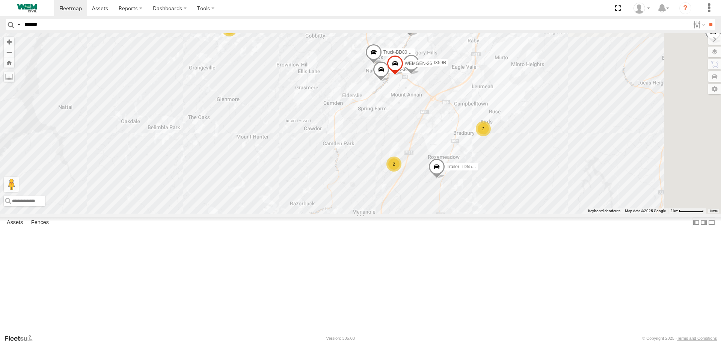
drag, startPoint x: 518, startPoint y: 127, endPoint x: 443, endPoint y: 158, distance: 80.7
click at [443, 158] on div "Truck-FRO52R Car-CK52EJ Car-DH93DW Truck-CI67PH Car-FDP59U Car-ERD52C Trailer-T…" at bounding box center [360, 123] width 721 height 180
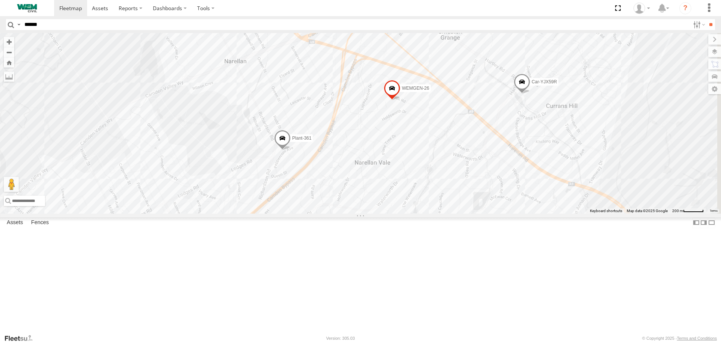
drag, startPoint x: 510, startPoint y: 149, endPoint x: 438, endPoint y: 207, distance: 92.6
click at [438, 207] on div "Truck-FRO52R Car-CK52EJ Car-DH93DW Truck-CI67PH Car-FDP59U Car-ERD52C Trailer-T…" at bounding box center [360, 123] width 721 height 180
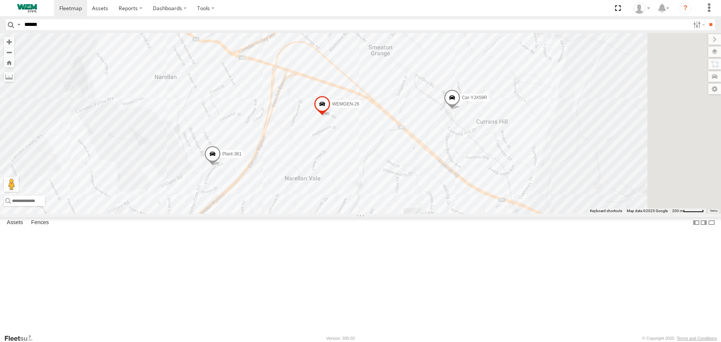
drag, startPoint x: 551, startPoint y: 165, endPoint x: 431, endPoint y: 178, distance: 121.2
click at [431, 178] on div "Truck-FRO52R Car-CK52EJ Car-DH93DW Truck-CI67PH Car-FDP59U Car-ERD52C Trailer-T…" at bounding box center [360, 123] width 721 height 180
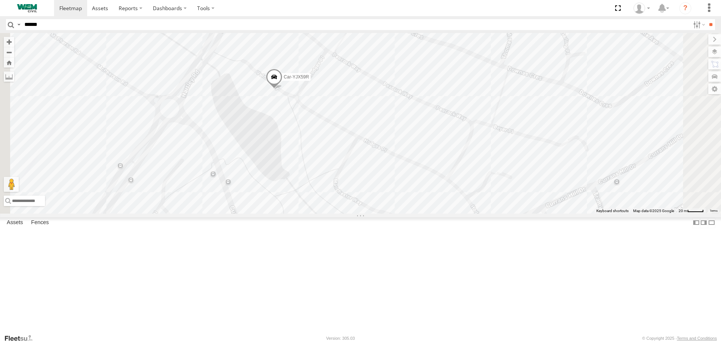
click at [282, 89] on span at bounding box center [274, 79] width 17 height 20
click at [284, 80] on label at bounding box center [277, 77] width 15 height 5
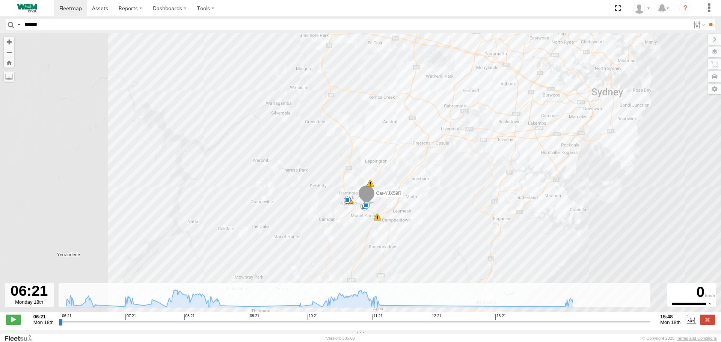
drag, startPoint x: 339, startPoint y: 161, endPoint x: 374, endPoint y: 75, distance: 92.2
click at [374, 75] on div "Car-YJX59R 07:52 Mon 09:22 Mon 10:12 Mon 10:24 Mon 11:30 Mon 14:38 Mon 06:29 Mo…" at bounding box center [360, 176] width 721 height 287
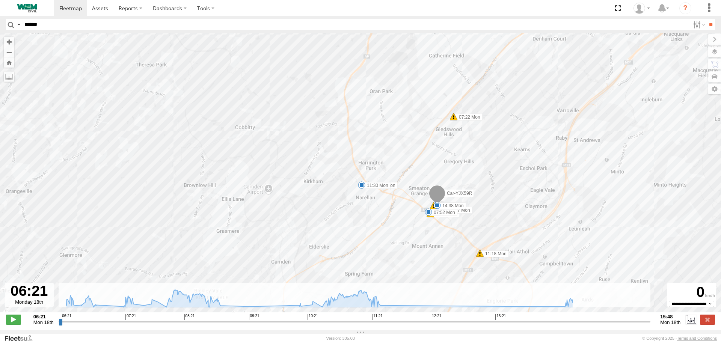
drag, startPoint x: 339, startPoint y: 194, endPoint x: 356, endPoint y: 91, distance: 104.7
click at [356, 91] on div "Car-YJX59R 07:52 Mon 09:22 Mon 10:12 Mon 10:24 Mon 11:30 Mon 14:38 Mon 06:29 Mo…" at bounding box center [360, 176] width 721 height 287
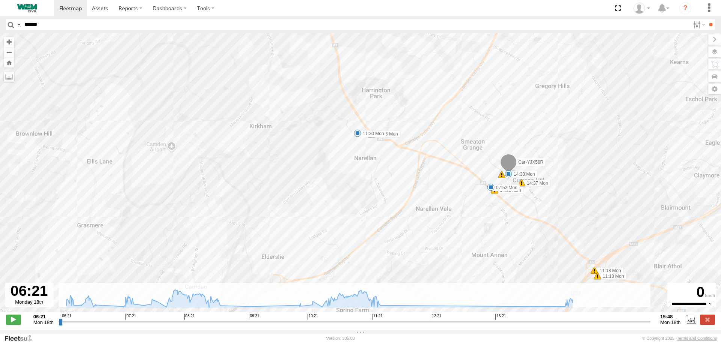
drag, startPoint x: 355, startPoint y: 144, endPoint x: 339, endPoint y: 87, distance: 59.3
click at [339, 87] on div "Car-YJX59R 07:52 Mon 09:22 Mon 10:12 Mon 10:24 Mon 11:30 Mon 14:38 Mon 06:29 Mo…" at bounding box center [360, 176] width 721 height 287
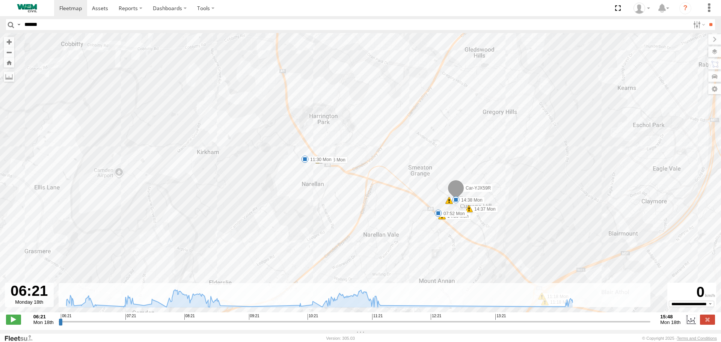
drag, startPoint x: 414, startPoint y: 149, endPoint x: 363, endPoint y: 175, distance: 56.2
click at [363, 175] on div "Car-YJX59R 07:52 Mon 09:22 Mon 10:12 Mon 10:24 Mon 11:30 Mon 14:38 Mon 06:29 Mo…" at bounding box center [360, 176] width 721 height 287
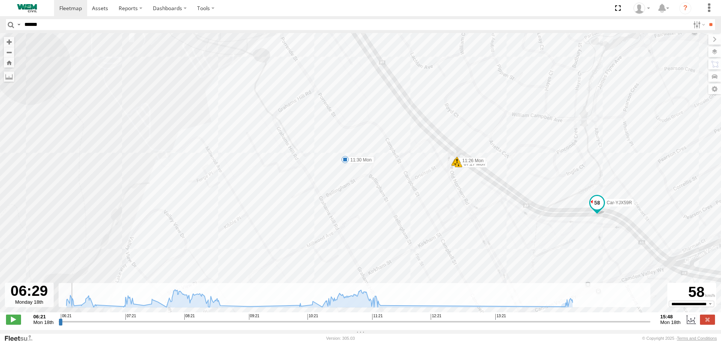
drag, startPoint x: 61, startPoint y: 324, endPoint x: 68, endPoint y: 326, distance: 7.4
type input "**********"
click at [68, 325] on input "range" at bounding box center [355, 321] width 592 height 7
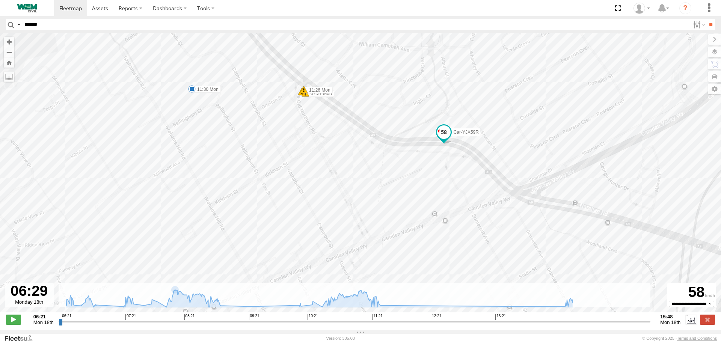
drag, startPoint x: 505, startPoint y: 213, endPoint x: 338, endPoint y: 130, distance: 186.9
click at [338, 130] on div "Car-YJX59R 07:52 Mon 09:22 Mon 10:12 Mon 10:24 Mon 11:30 Mon 14:38 Mon 06:29 Mo…" at bounding box center [360, 176] width 721 height 287
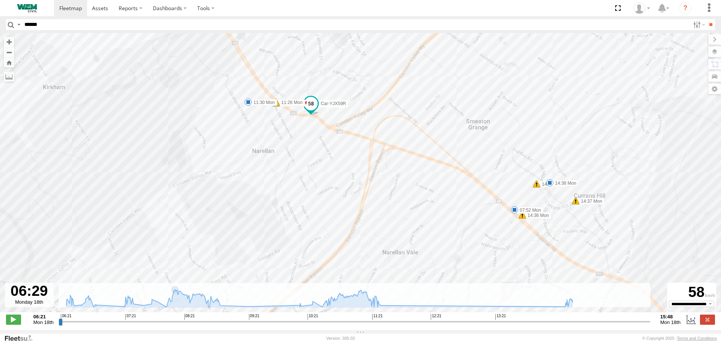
drag, startPoint x: 482, startPoint y: 211, endPoint x: 416, endPoint y: 187, distance: 70.4
click at [413, 184] on div "Car-YJX59R 07:52 Mon 09:22 Mon 10:12 Mon 10:24 Mon 11:30 Mon 14:38 Mon 06:29 Mo…" at bounding box center [360, 176] width 721 height 287
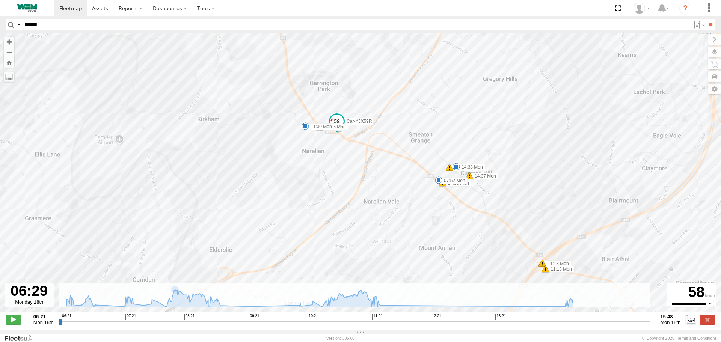
drag, startPoint x: 440, startPoint y: 96, endPoint x: 414, endPoint y: 178, distance: 85.8
click at [415, 175] on div "Car-YJX59R 07:52 Mon 09:22 Mon 10:12 Mon 10:24 Mon 11:30 Mon 14:38 Mon 06:29 Mo…" at bounding box center [360, 176] width 721 height 287
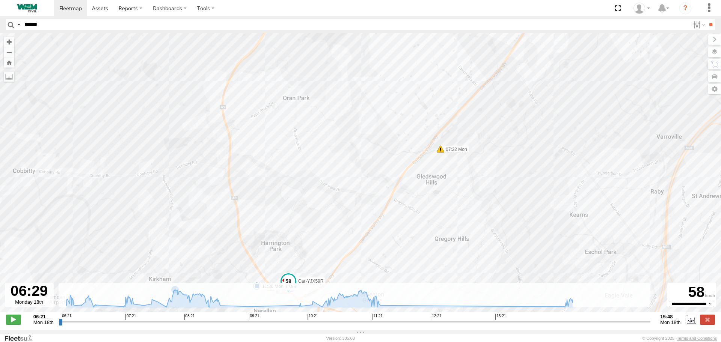
drag, startPoint x: 455, startPoint y: 99, endPoint x: 413, endPoint y: 185, distance: 95.4
click at [414, 185] on div "Car-YJX59R 07:52 Mon 09:22 Mon 10:12 Mon 10:24 Mon 11:30 Mon 14:38 Mon 06:29 Mo…" at bounding box center [360, 176] width 721 height 287
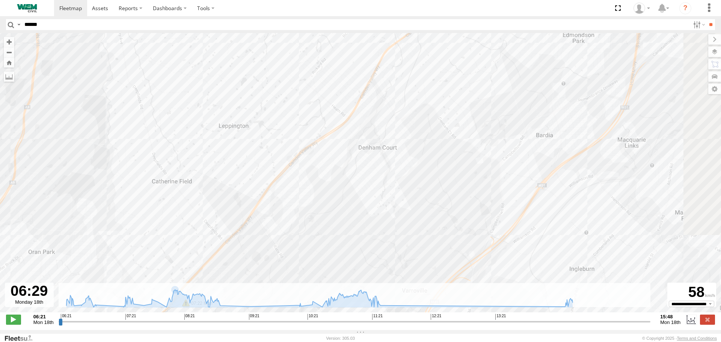
drag, startPoint x: 463, startPoint y: 132, endPoint x: 248, endPoint y: 214, distance: 230.7
click at [248, 214] on div "Car-YJX59R 07:52 Mon 09:22 Mon 10:12 Mon 10:24 Mon 11:30 Mon 14:38 Mon 06:29 Mo…" at bounding box center [360, 176] width 721 height 287
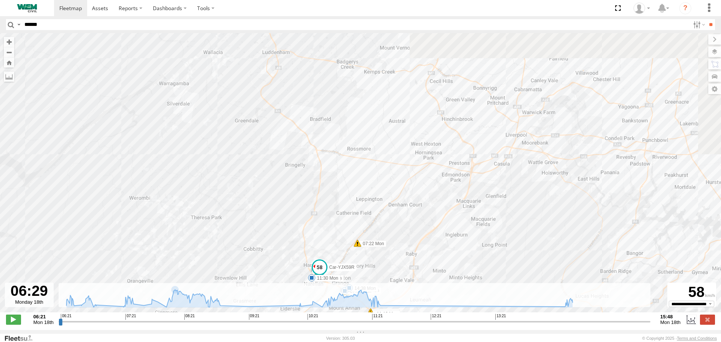
drag, startPoint x: 469, startPoint y: 90, endPoint x: 446, endPoint y: 178, distance: 91.3
click at [446, 178] on div "Car-YJX59R 07:52 Mon 09:22 Mon 10:12 Mon 10:24 Mon 11:30 Mon 14:38 Mon 06:29 Mo…" at bounding box center [360, 176] width 721 height 287
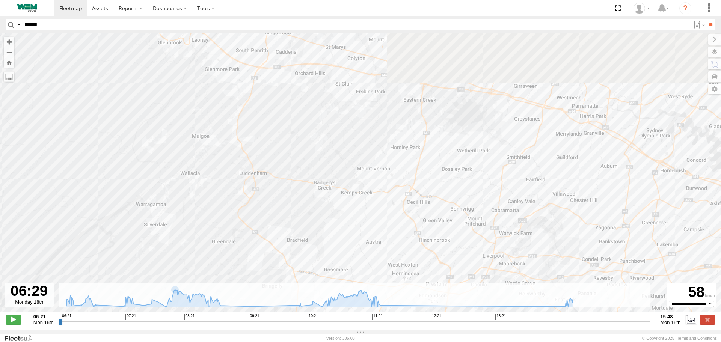
drag, startPoint x: 490, startPoint y: 71, endPoint x: 472, endPoint y: 178, distance: 108.6
click at [472, 177] on div "Car-YJX59R 07:52 Mon 09:22 Mon 10:12 Mon 10:24 Mon 11:30 Mon 14:38 Mon 06:29 Mo…" at bounding box center [360, 176] width 721 height 287
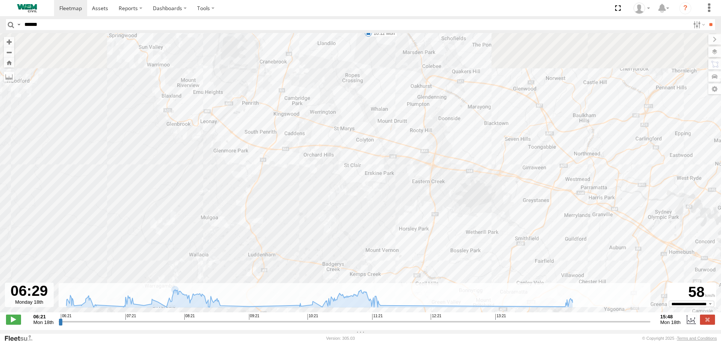
drag, startPoint x: 464, startPoint y: 92, endPoint x: 478, endPoint y: 176, distance: 84.4
click at [479, 185] on div "Car-YJX59R 07:52 Mon 09:22 Mon 10:12 Mon 10:24 Mon 11:30 Mon 14:38 Mon 06:29 Mo…" at bounding box center [360, 176] width 721 height 287
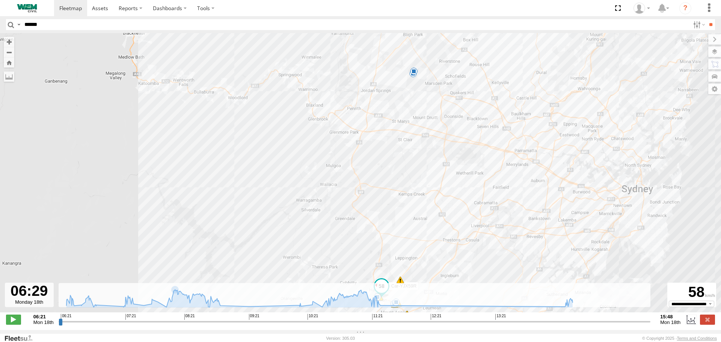
drag, startPoint x: 357, startPoint y: 188, endPoint x: 401, endPoint y: 109, distance: 91.6
click at [401, 109] on div "Car-YJX59R 07:52 Mon 09:22 Mon 10:12 Mon 10:24 Mon 11:30 Mon 14:38 Mon 06:29 Mo…" at bounding box center [360, 176] width 721 height 287
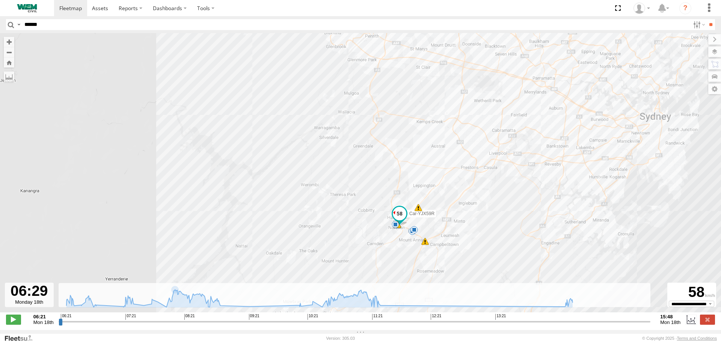
drag, startPoint x: 364, startPoint y: 231, endPoint x: 390, endPoint y: 149, distance: 85.6
click at [390, 149] on div "Car-YJX59R 07:52 Mon 09:22 Mon 10:12 Mon 10:24 Mon 11:30 Mon 14:38 Mon 06:29 Mo…" at bounding box center [360, 176] width 721 height 287
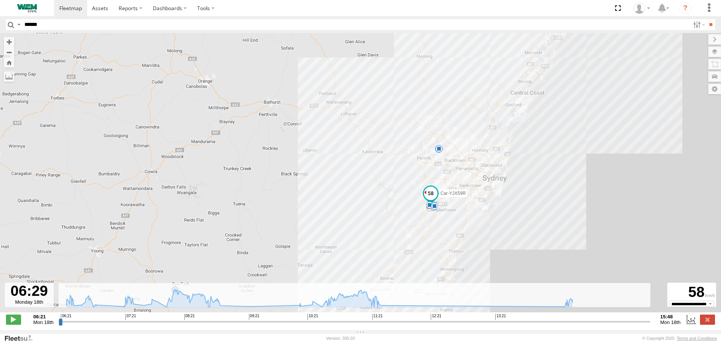
click at [64, 27] on input "******" at bounding box center [355, 24] width 668 height 11
click at [104, 8] on span at bounding box center [100, 8] width 16 height 7
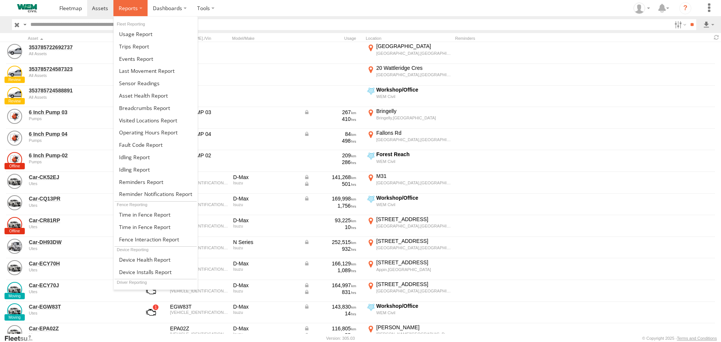
click at [128, 9] on span at bounding box center [128, 8] width 19 height 7
click at [135, 109] on span at bounding box center [144, 107] width 51 height 7
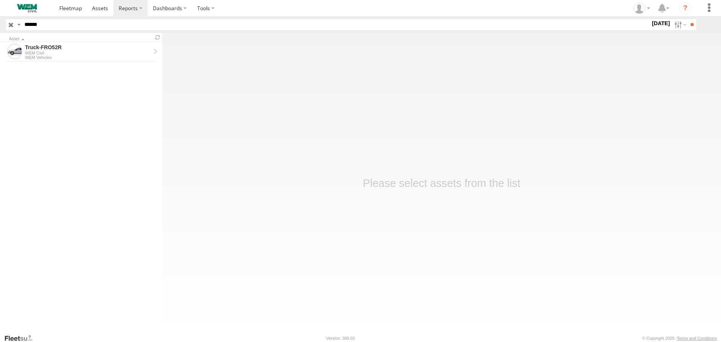
click at [14, 24] on input "button" at bounding box center [11, 24] width 10 height 11
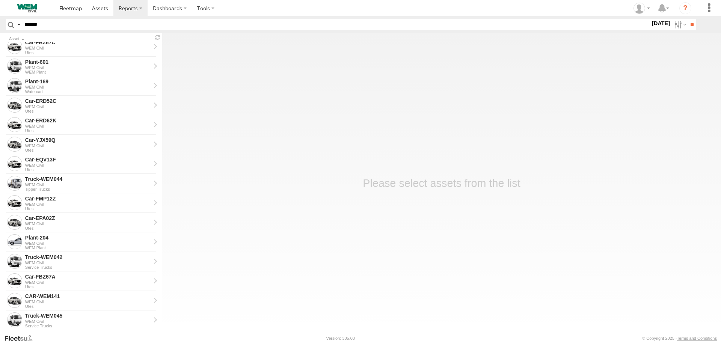
scroll to position [1357, 0]
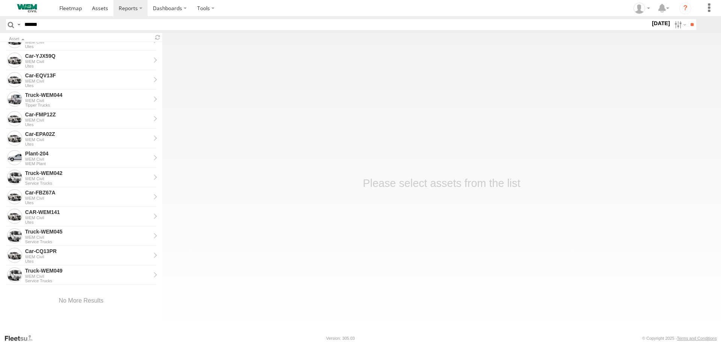
click at [52, 23] on input "******" at bounding box center [335, 24] width 629 height 11
type input "******"
click at [687, 19] on input "**" at bounding box center [691, 24] width 9 height 11
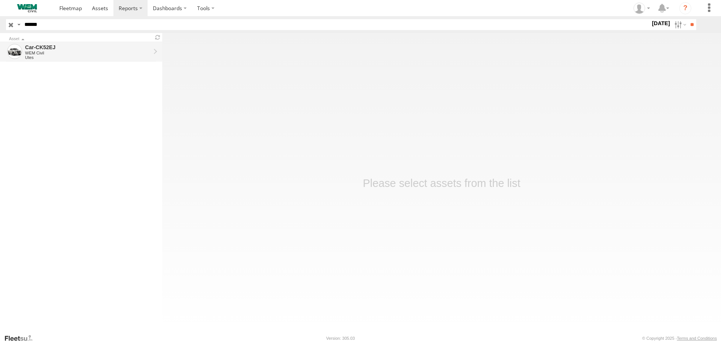
click at [39, 51] on div "WEM Civil" at bounding box center [87, 53] width 125 height 5
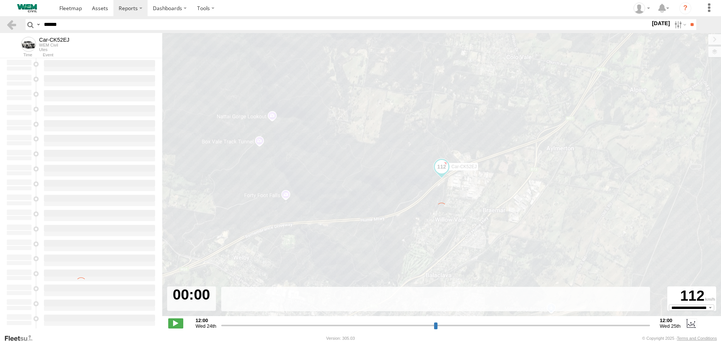
type input "**********"
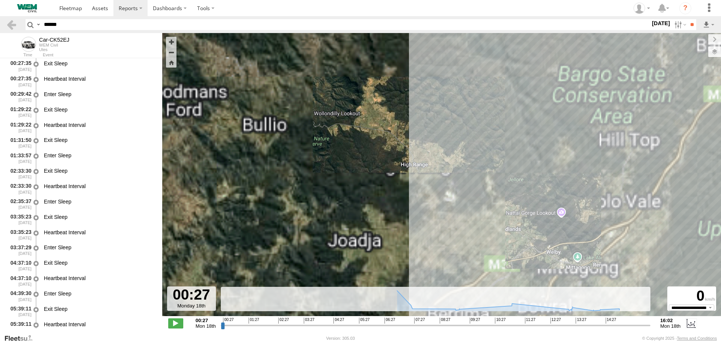
drag, startPoint x: 373, startPoint y: 157, endPoint x: 356, endPoint y: 59, distance: 99.5
click at [356, 59] on div "Car-CK52EJ 06:02 Mon 06:41 Mon 06:44 Mon 08:00 Mon 09:00 Mon" at bounding box center [441, 178] width 559 height 291
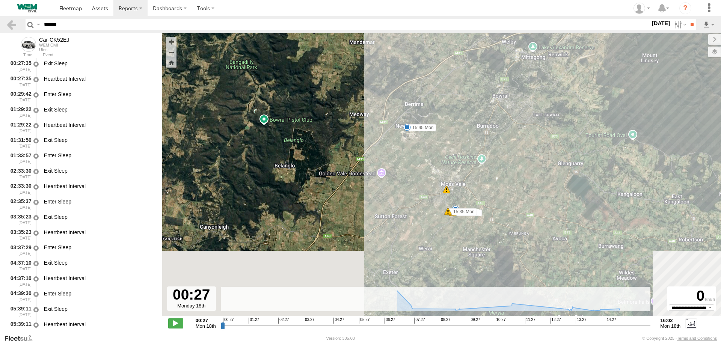
drag, startPoint x: 384, startPoint y: 160, endPoint x: 357, endPoint y: 77, distance: 87.0
click at [357, 78] on div "Car-CK52EJ 06:02 Mon 06:41 Mon 06:44 Mon 08:00 Mon 09:00 Mon 5 15:45 Mon 9 15:3…" at bounding box center [441, 178] width 559 height 291
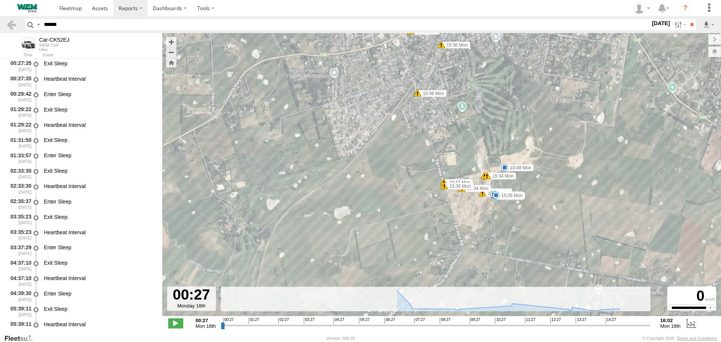
drag, startPoint x: 391, startPoint y: 118, endPoint x: 397, endPoint y: 158, distance: 40.6
click at [397, 158] on div "Car-CK52EJ 06:02 Mon 06:41 Mon 06:44 Mon 08:00 Mon 09:00 Mon 15:45 Mon 10:43 Mo…" at bounding box center [441, 178] width 559 height 291
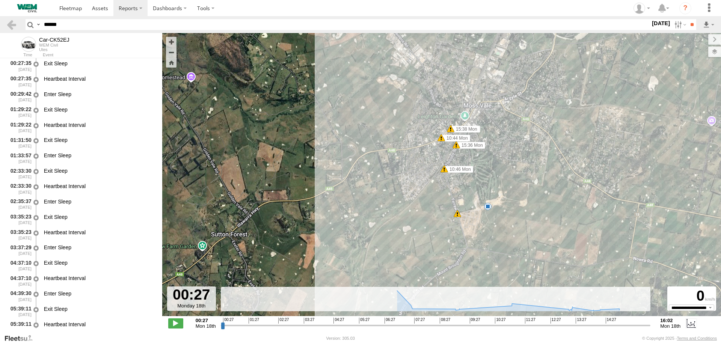
drag, startPoint x: 492, startPoint y: 96, endPoint x: 494, endPoint y: 153, distance: 57.1
click at [494, 153] on div "Car-CK52EJ 06:02 Mon 06:41 Mon 06:44 Mon 08:00 Mon 09:00 Mon 15:45 Mon 10:43 Mo…" at bounding box center [441, 178] width 559 height 291
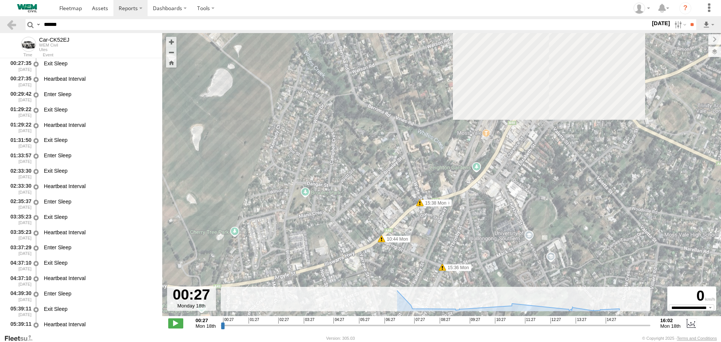
drag, startPoint x: 438, startPoint y: 120, endPoint x: 439, endPoint y: 237, distance: 117.1
click at [439, 239] on div "Car-CK52EJ 06:02 Mon 06:41 Mon 06:44 Mon 08:00 Mon 09:00 Mon 15:45 Mon 10:43 Mo…" at bounding box center [441, 178] width 559 height 291
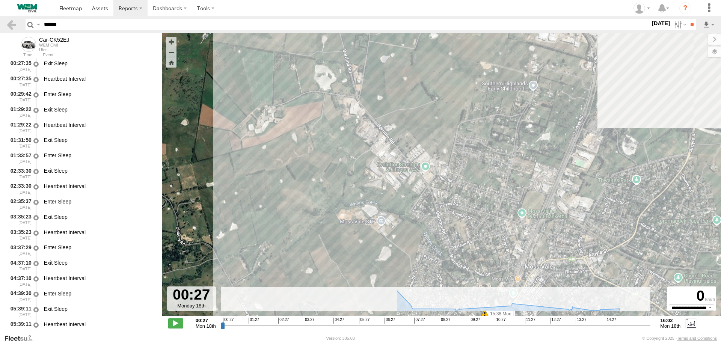
drag, startPoint x: 428, startPoint y: 105, endPoint x: 490, endPoint y: 242, distance: 149.7
click at [490, 242] on div "Car-CK52EJ 06:02 Mon 06:41 Mon 06:44 Mon 08:00 Mon 09:00 Mon 15:45 Mon 10:43 Mo…" at bounding box center [441, 178] width 559 height 291
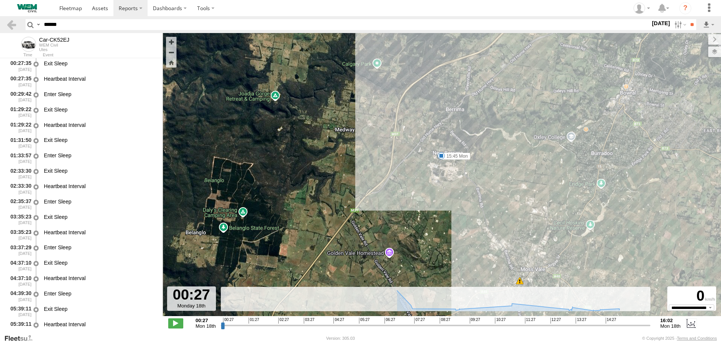
drag, startPoint x: 430, startPoint y: 98, endPoint x: 496, endPoint y: 190, distance: 113.7
click at [496, 190] on div "Car-CK52EJ 06:02 Mon 06:41 Mon 06:44 Mon 08:00 Mon 09:00 Mon 15:45 Mon 5 5 7" at bounding box center [441, 178] width 559 height 291
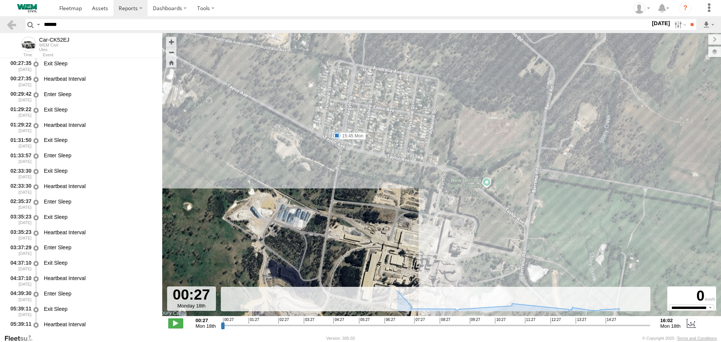
click at [75, 26] on input "******" at bounding box center [345, 24] width 609 height 11
drag, startPoint x: 74, startPoint y: 26, endPoint x: 40, endPoint y: 28, distance: 34.2
click at [40, 28] on div "Search Query Asset ID Asset Label Registration Manufacturer Model VIN Job ID SWK" at bounding box center [357, 24] width 662 height 11
type input "******"
click at [687, 19] on input "**" at bounding box center [691, 24] width 9 height 11
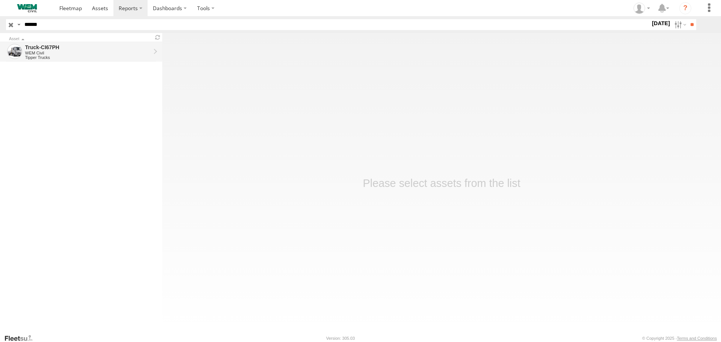
click at [35, 53] on div "WEM Civil" at bounding box center [87, 53] width 125 height 5
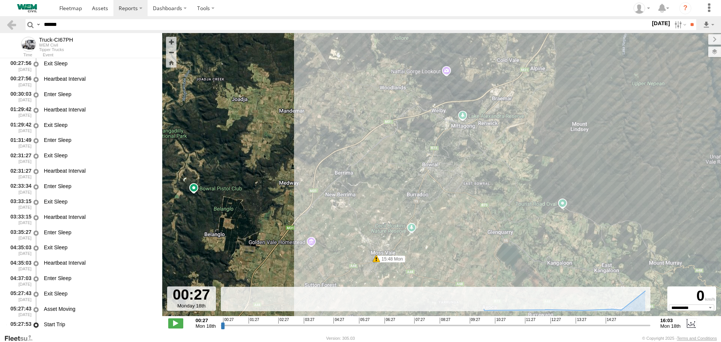
drag, startPoint x: 265, startPoint y: 204, endPoint x: 291, endPoint y: 77, distance: 129.3
click at [291, 77] on div "Truck-CI67PH 05:29 Mon 15:48 Mon" at bounding box center [441, 178] width 559 height 291
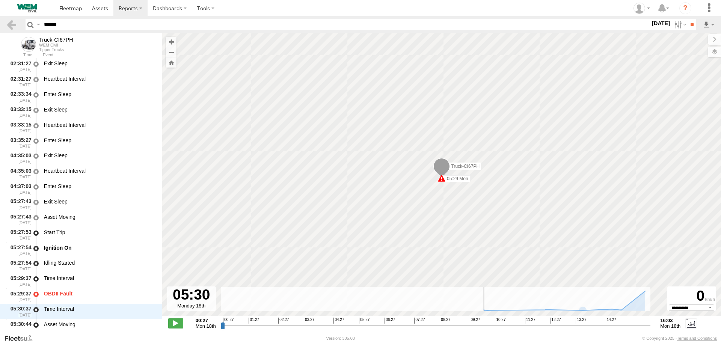
scroll to position [338, 0]
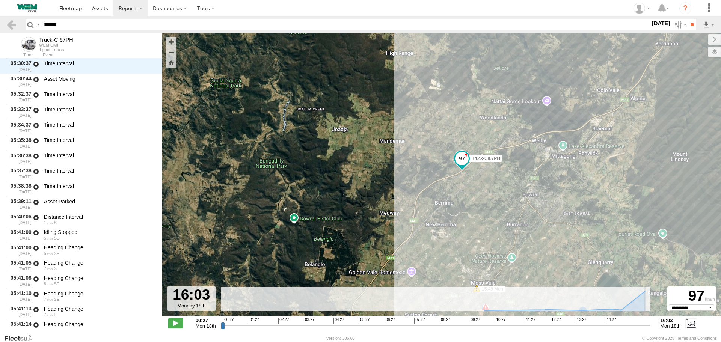
drag, startPoint x: 222, startPoint y: 326, endPoint x: 654, endPoint y: 330, distance: 431.4
type input "**********"
click at [651, 329] on input "range" at bounding box center [436, 325] width 430 height 7
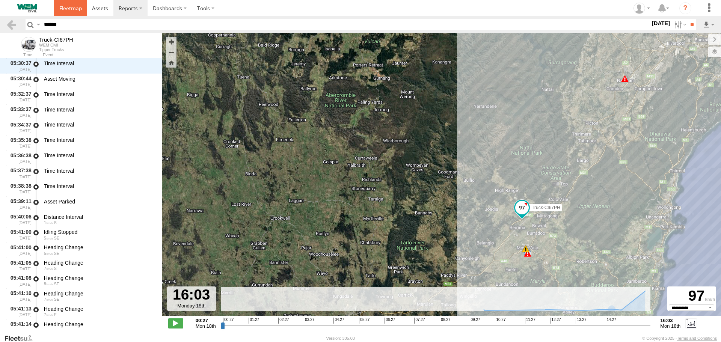
click at [69, 12] on span at bounding box center [70, 8] width 23 height 7
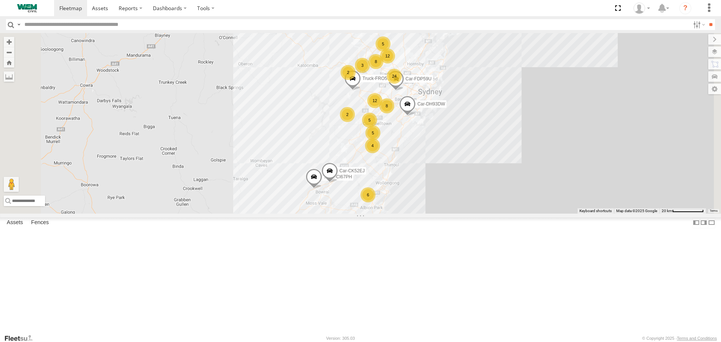
scroll to position [1706, 0]
click at [633, 9] on div at bounding box center [642, 8] width 22 height 11
click at [639, 53] on span at bounding box center [643, 54] width 13 height 8
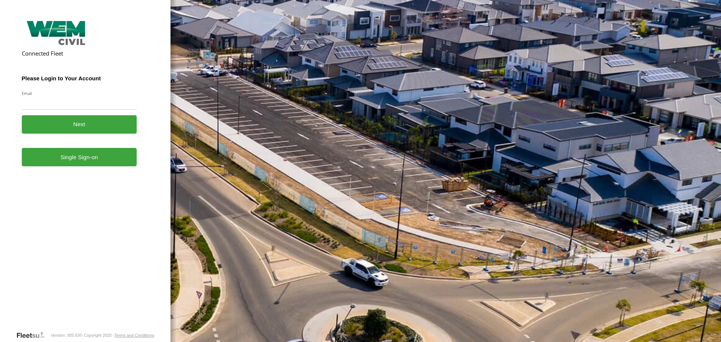
click at [74, 164] on link "Single Sign-on" at bounding box center [79, 157] width 115 height 18
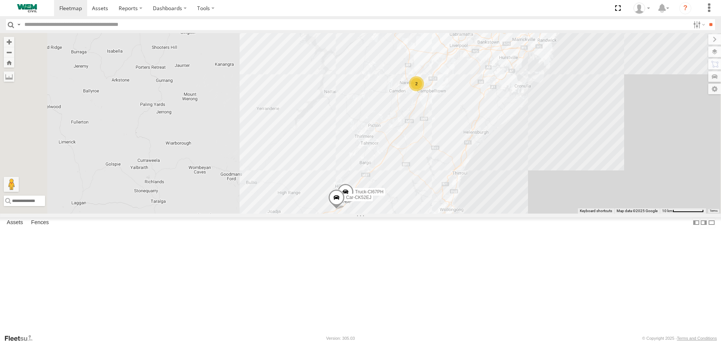
click at [0, 0] on div "SWK" at bounding box center [0, 0] width 0 height 0
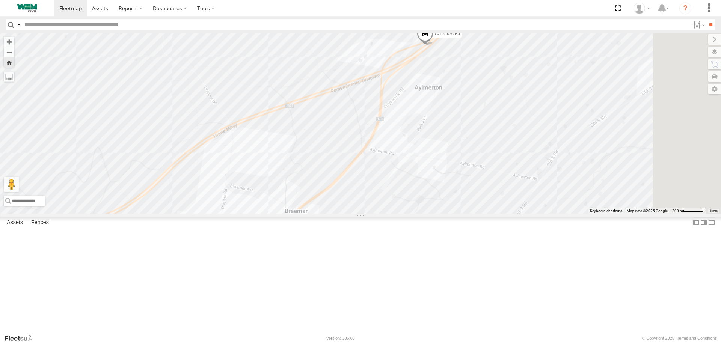
drag, startPoint x: 493, startPoint y: 98, endPoint x: 364, endPoint y: 164, distance: 144.4
click at [364, 164] on div "Car-CK52EJ" at bounding box center [360, 123] width 721 height 180
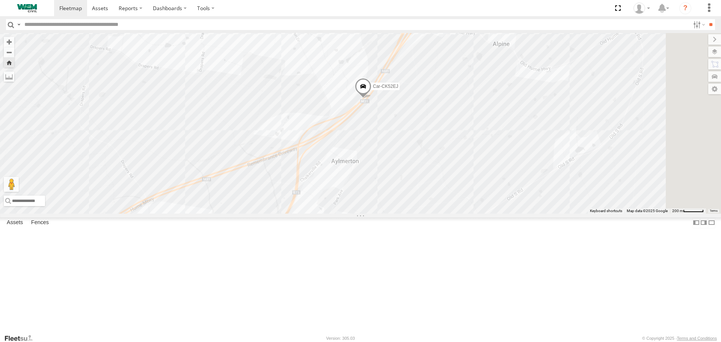
drag, startPoint x: 443, startPoint y: 119, endPoint x: 362, endPoint y: 188, distance: 106.2
click at [362, 188] on div "Car-CK52EJ" at bounding box center [360, 123] width 721 height 180
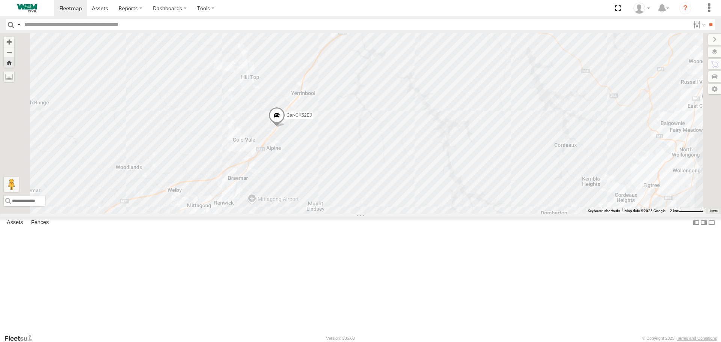
drag, startPoint x: 384, startPoint y: 140, endPoint x: 328, endPoint y: 208, distance: 88.3
click at [328, 208] on div "Car-CK52EJ" at bounding box center [360, 123] width 721 height 180
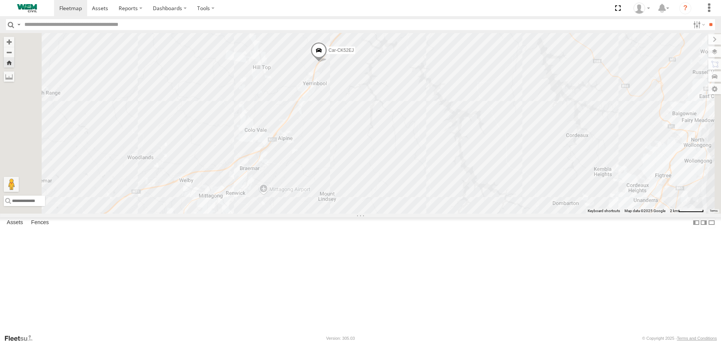
drag, startPoint x: 471, startPoint y: 110, endPoint x: 482, endPoint y: 101, distance: 14.7
click at [482, 101] on div "Car-CK52EJ" at bounding box center [360, 123] width 721 height 180
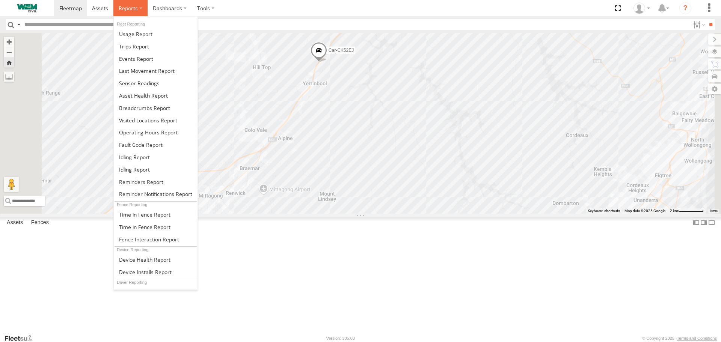
click at [134, 8] on span at bounding box center [128, 8] width 19 height 7
click at [142, 109] on span at bounding box center [144, 107] width 51 height 7
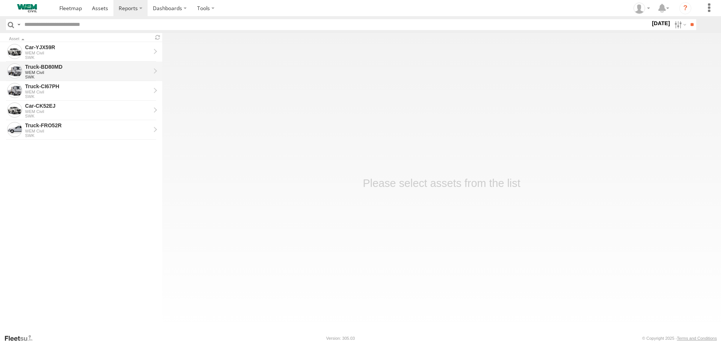
click at [61, 72] on div "WEM Civil" at bounding box center [87, 72] width 125 height 5
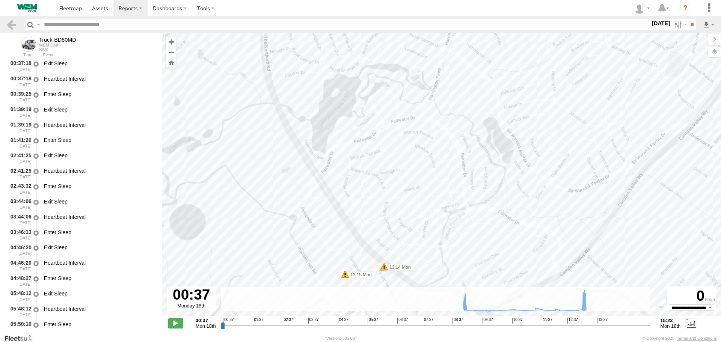
drag, startPoint x: 388, startPoint y: 190, endPoint x: 413, endPoint y: 38, distance: 153.7
click at [413, 39] on div "Truck-BD80MD 11:54 Mon 12:19 Mon 13:14 Mon 13:15 Mon" at bounding box center [441, 178] width 559 height 291
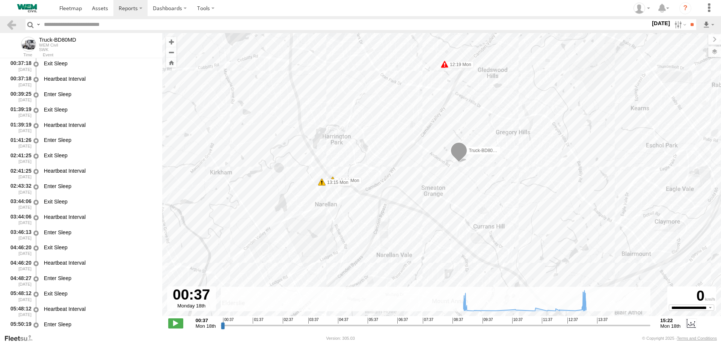
drag, startPoint x: 450, startPoint y: 72, endPoint x: 371, endPoint y: 136, distance: 100.7
click at [371, 136] on div "Truck-BD80MD 11:54 Mon 12:19 Mon 13:14 Mon 13:15 Mon" at bounding box center [441, 178] width 559 height 291
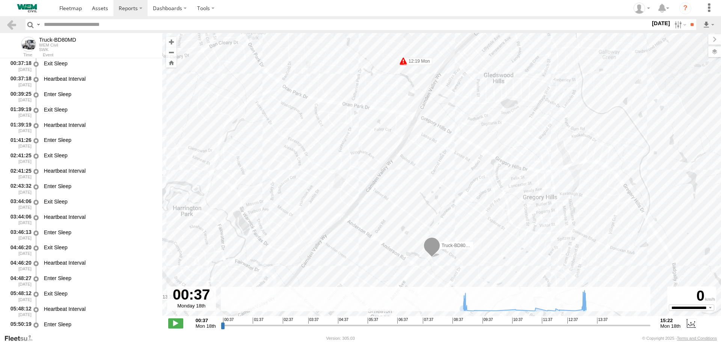
drag, startPoint x: 403, startPoint y: 179, endPoint x: 372, endPoint y: 274, distance: 99.7
click at [372, 274] on div "Truck-BD80MD 11:54 Mon 12:19 Mon 13:14 Mon 13:15 Mon" at bounding box center [441, 178] width 559 height 291
drag, startPoint x: 405, startPoint y: 116, endPoint x: 402, endPoint y: 106, distance: 10.0
click at [402, 106] on div "Truck-BD80MD 11:54 Mon 12:19 Mon 13:14 Mon 13:15 Mon" at bounding box center [441, 178] width 559 height 291
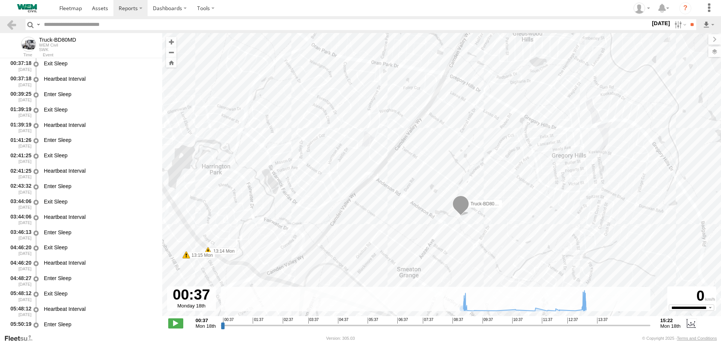
drag, startPoint x: 377, startPoint y: 100, endPoint x: 418, endPoint y: 41, distance: 72.5
click at [419, 40] on div "Truck-BD80MD 11:54 Mon 12:19 Mon 13:14 Mon 13:15 Mon" at bounding box center [441, 178] width 559 height 291
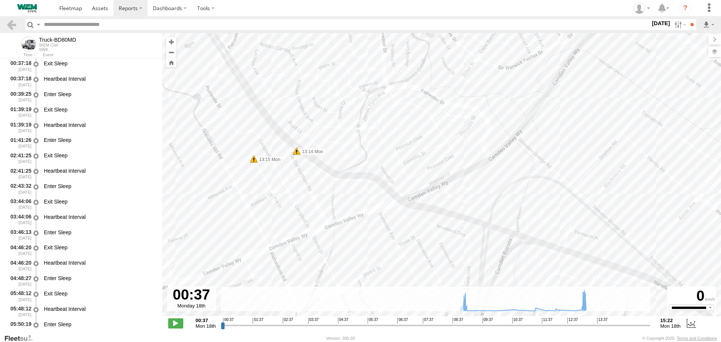
drag, startPoint x: 306, startPoint y: 160, endPoint x: 348, endPoint y: 128, distance: 52.8
click at [348, 128] on div "Truck-BD80MD 11:54 Mon 12:19 Mon 13:14 Mon 13:15 Mon" at bounding box center [441, 178] width 559 height 291
click at [602, 321] on span "13:37" at bounding box center [602, 321] width 11 height 6
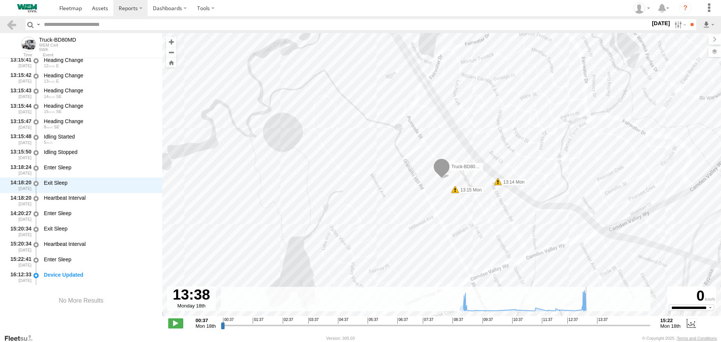
scroll to position [7275, 0]
drag, startPoint x: 221, startPoint y: 326, endPoint x: 595, endPoint y: 313, distance: 373.8
click at [595, 322] on input "range" at bounding box center [436, 325] width 430 height 7
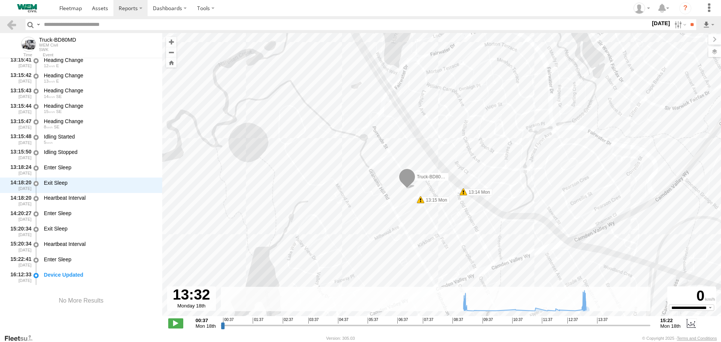
drag, startPoint x: 629, startPoint y: 134, endPoint x: 590, endPoint y: 145, distance: 40.2
click at [590, 145] on div "Truck-BD80MD 11:54 Mon 12:19 Mon 13:14 Mon 13:15 Mon" at bounding box center [441, 178] width 559 height 291
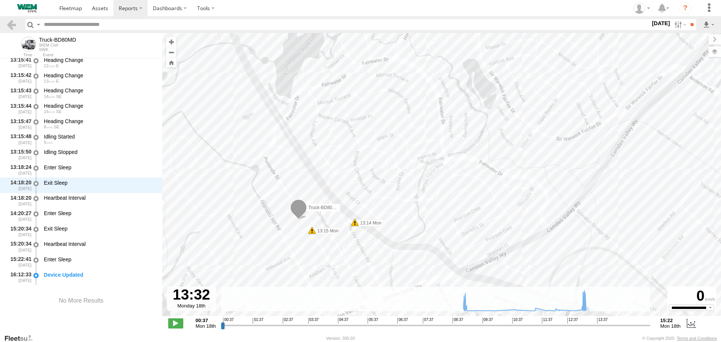
drag, startPoint x: 573, startPoint y: 114, endPoint x: 372, endPoint y: 169, distance: 209.1
click at [372, 169] on div "Truck-BD80MD 11:54 Mon 12:19 Mon 13:14 Mon 13:15 Mon" at bounding box center [441, 178] width 559 height 291
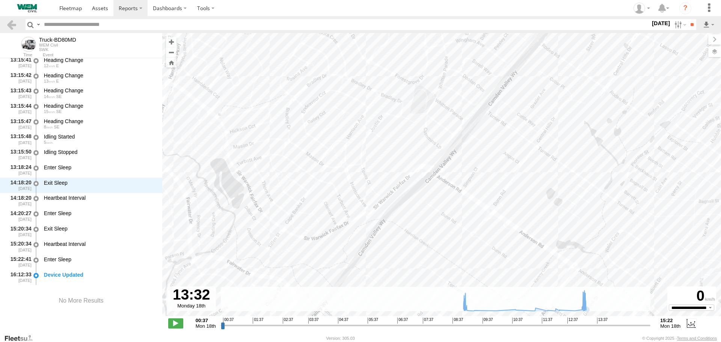
drag, startPoint x: 525, startPoint y: 104, endPoint x: 506, endPoint y: 146, distance: 46.2
click at [506, 146] on div "Truck-BD80MD 11:54 Mon 12:19 Mon 13:14 Mon 13:15 Mon" at bounding box center [441, 178] width 559 height 291
drag, startPoint x: 678, startPoint y: 153, endPoint x: 624, endPoint y: 229, distance: 93.0
click at [626, 231] on div "Truck-BD80MD 11:54 Mon 12:19 Mon 13:14 Mon 13:15 Mon" at bounding box center [441, 178] width 559 height 291
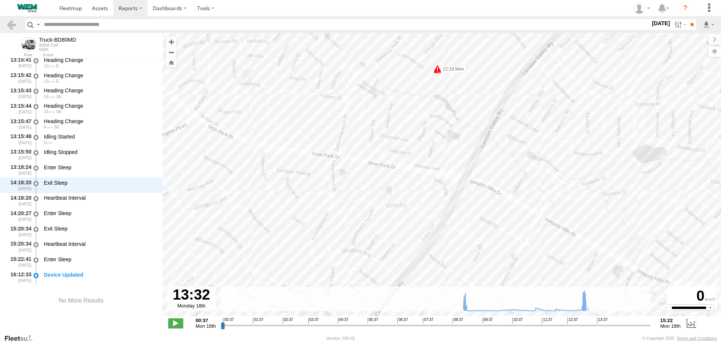
drag, startPoint x: 623, startPoint y: 126, endPoint x: 592, endPoint y: 232, distance: 110.5
click at [595, 237] on div "Truck-BD80MD 11:54 Mon 12:19 Mon 13:14 Mon 13:15 Mon" at bounding box center [441, 178] width 559 height 291
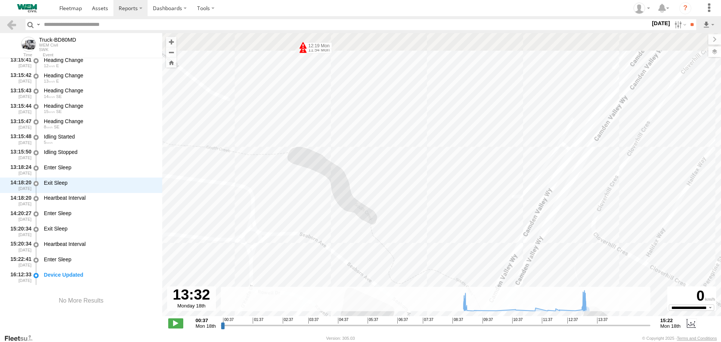
drag, startPoint x: 425, startPoint y: 105, endPoint x: 442, endPoint y: 151, distance: 49.4
click at [442, 156] on div "Truck-BD80MD 11:54 Mon 12:19 Mon 13:14 Mon 13:15 Mon" at bounding box center [441, 178] width 559 height 291
click at [413, 104] on div "Truck-BD80MD 11:54 Mon 12:19 Mon 13:14 Mon 13:15 Mon" at bounding box center [441, 178] width 559 height 291
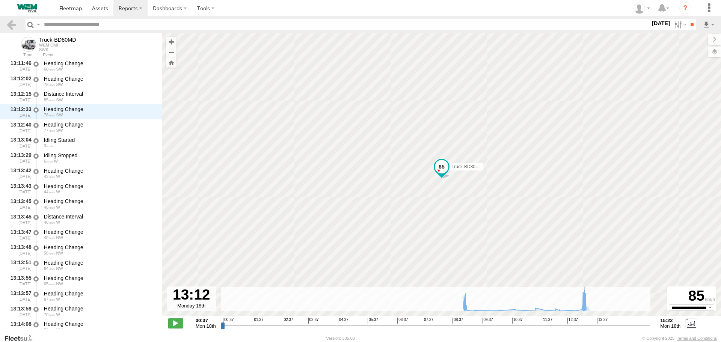
scroll to position [6550, 0]
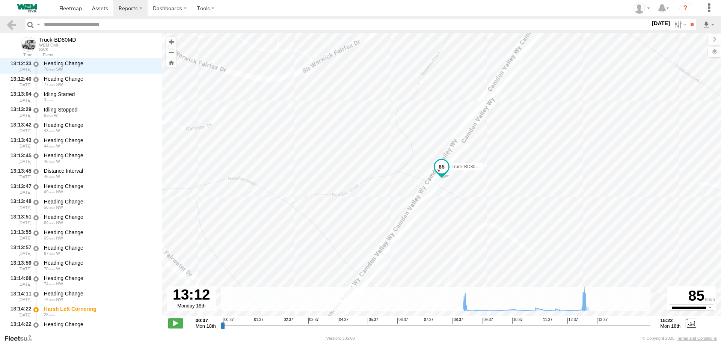
drag, startPoint x: 596, startPoint y: 326, endPoint x: 585, endPoint y: 326, distance: 10.5
click at [585, 326] on input "range" at bounding box center [436, 325] width 430 height 7
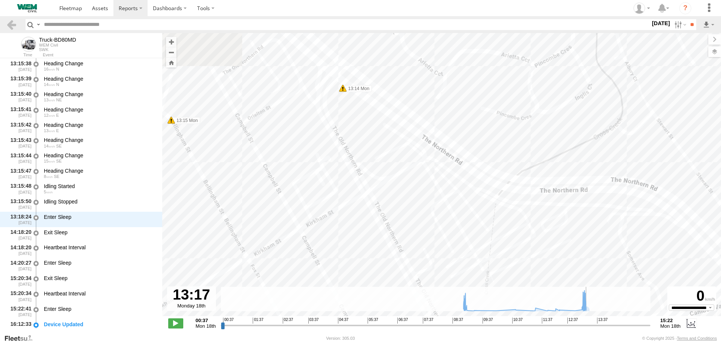
scroll to position [7275, 0]
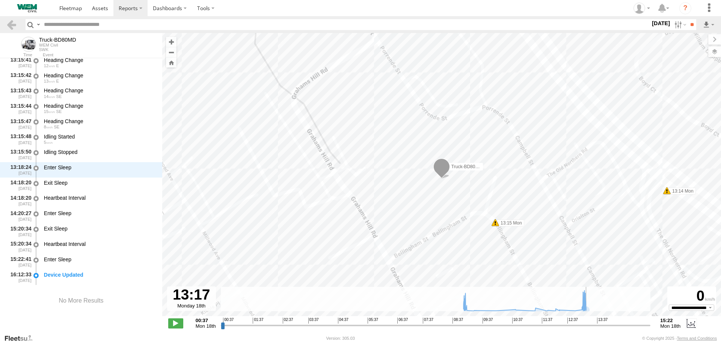
type input "**********"
click at [588, 324] on input "range" at bounding box center [436, 325] width 430 height 7
click at [172, 11] on label "Dashboards" at bounding box center [170, 8] width 44 height 16
click at [168, 21] on span at bounding box center [172, 22] width 38 height 7
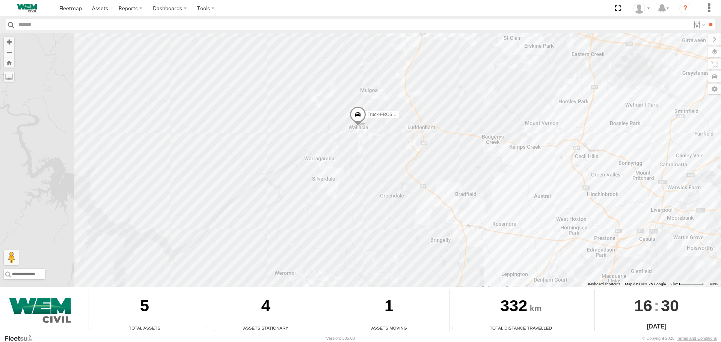
drag, startPoint x: 311, startPoint y: 99, endPoint x: 359, endPoint y: 218, distance: 128.1
click at [359, 218] on div "Truck-FRO52R Truck-CI67PH Truck-BD80MD Car-CK52EJ Car-YJX59R" at bounding box center [360, 160] width 721 height 254
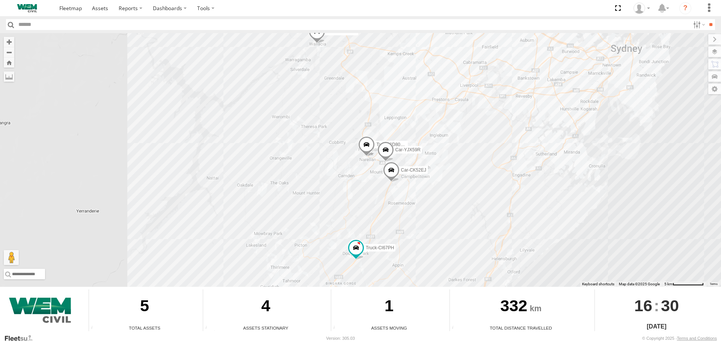
drag, startPoint x: 430, startPoint y: 194, endPoint x: 471, endPoint y: 125, distance: 81.1
click at [471, 125] on div "Truck-FRO52R Truck-CI67PH Truck-BD80MD Car-CK52EJ Car-YJX59R" at bounding box center [360, 160] width 721 height 254
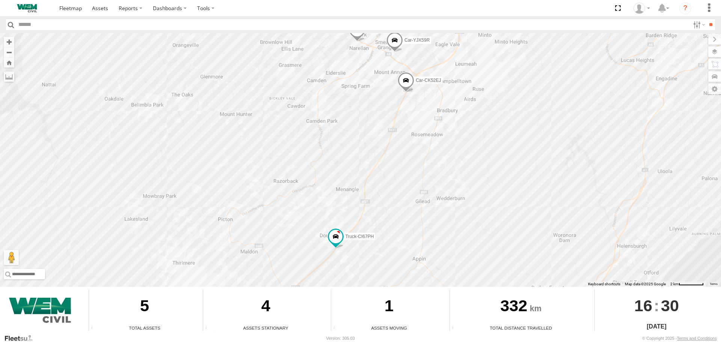
drag, startPoint x: 415, startPoint y: 187, endPoint x: 449, endPoint y: 134, distance: 63.2
click at [449, 134] on div "Truck-FRO52R Truck-CI67PH Truck-BD80MD Car-CK52EJ Car-YJX59R" at bounding box center [360, 160] width 721 height 254
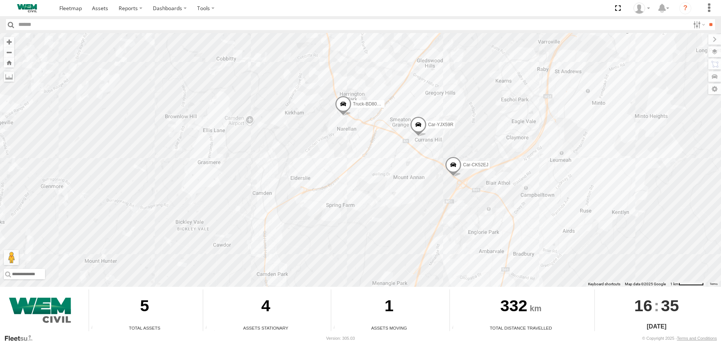
drag, startPoint x: 465, startPoint y: 143, endPoint x: 467, endPoint y: 234, distance: 91.6
click at [467, 234] on div "Truck-FRO52R Truck-CI67PH Truck-BD80MD Car-CK52EJ Car-YJX59R" at bounding box center [360, 160] width 721 height 254
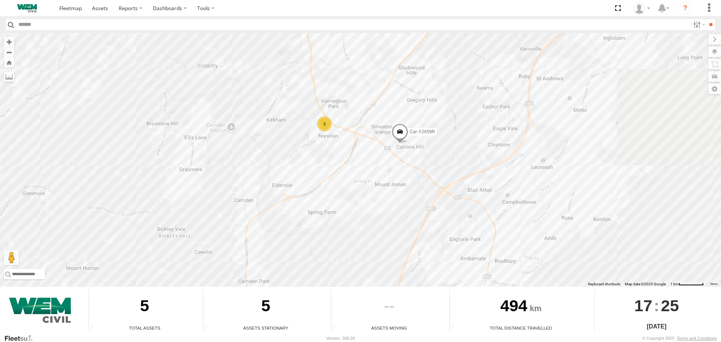
drag, startPoint x: 565, startPoint y: 193, endPoint x: 335, endPoint y: 187, distance: 230.6
click at [333, 187] on div "3 Car-YJX59R Truck-FRO52R" at bounding box center [360, 160] width 721 height 254
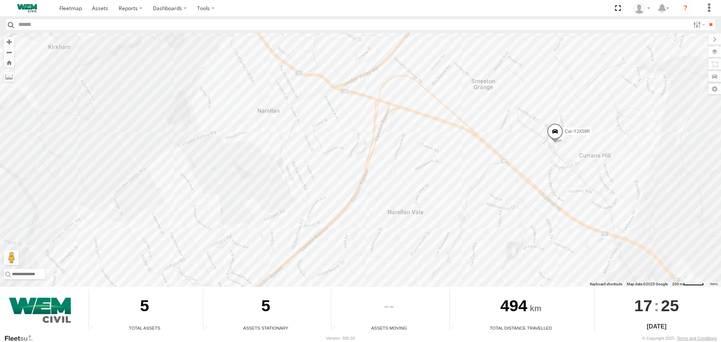
drag, startPoint x: 342, startPoint y: 155, endPoint x: 457, endPoint y: 237, distance: 140.8
click at [458, 237] on div "Car-YJX59R Truck-FRO52R" at bounding box center [360, 160] width 721 height 254
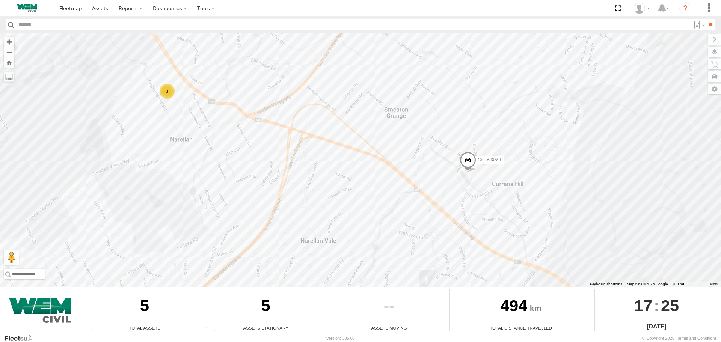
drag, startPoint x: 540, startPoint y: 176, endPoint x: 462, endPoint y: 217, distance: 88.2
click at [462, 217] on div "Car-YJX59R Truck-FRO52R 3" at bounding box center [360, 160] width 721 height 254
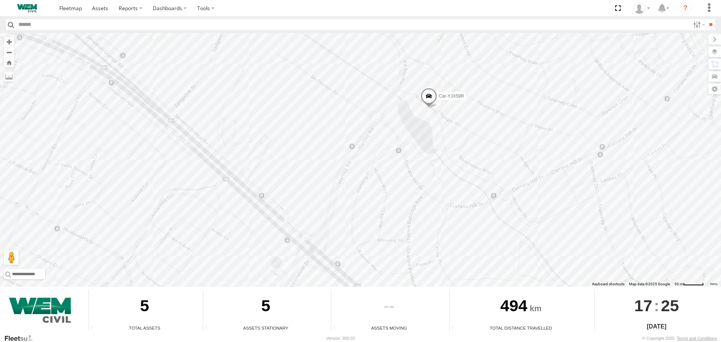
click at [429, 96] on span at bounding box center [428, 98] width 17 height 20
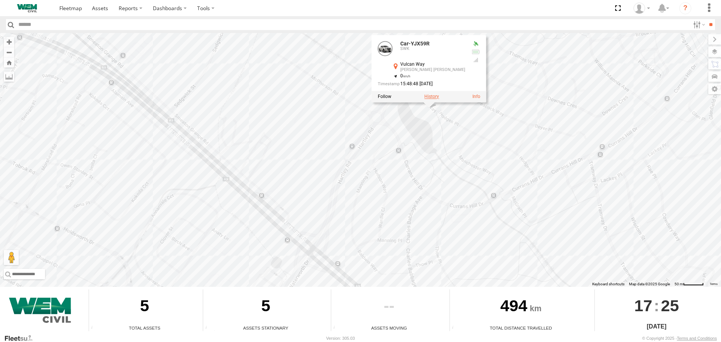
click at [432, 95] on label at bounding box center [431, 96] width 15 height 5
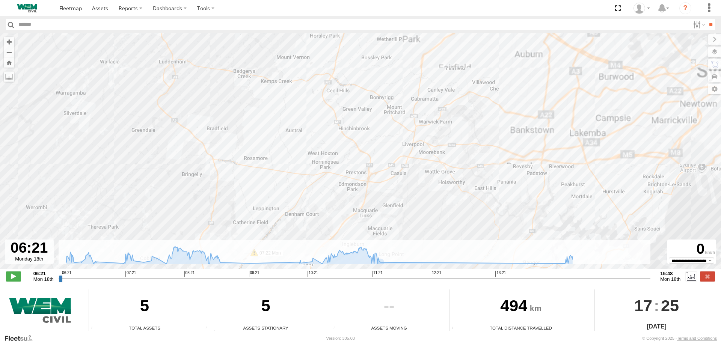
drag, startPoint x: 389, startPoint y: 186, endPoint x: 419, endPoint y: 89, distance: 102.1
click at [419, 89] on div "Car-YJX59R 07:52 Mon 09:22 Mon 10:12 Mon 10:24 Mon 11:30 Mon 14:38 Mon 06:29 Mo…" at bounding box center [360, 155] width 721 height 244
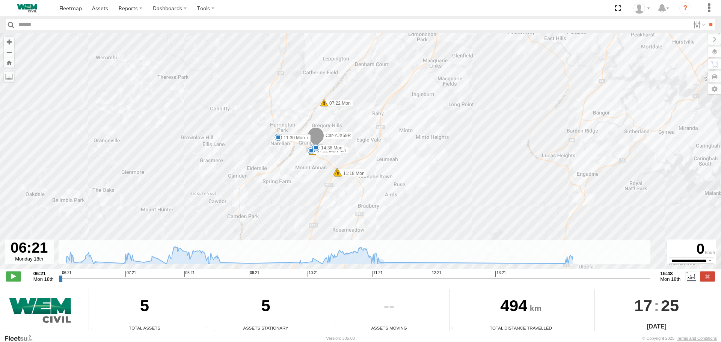
drag, startPoint x: 382, startPoint y: 177, endPoint x: 410, endPoint y: 141, distance: 45.5
click at [410, 141] on div "Car-YJX59R 07:52 Mon 09:22 Mon 10:12 Mon 10:24 Mon 11:30 Mon 14:38 Mon 06:29 Mo…" at bounding box center [360, 155] width 721 height 244
click at [406, 268] on div "Car-YJX59R 07:52 Mon 09:22 Mon 10:12 Mon 10:24 Mon 11:30 Mon 14:38 Mon 06:29 Mo…" at bounding box center [360, 155] width 721 height 244
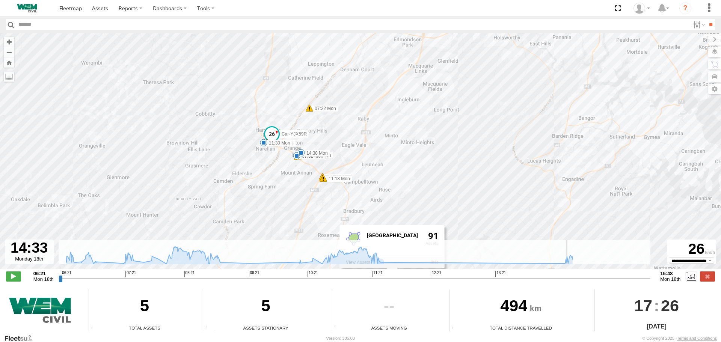
drag, startPoint x: 60, startPoint y: 279, endPoint x: 570, endPoint y: 274, distance: 509.1
type input "**********"
click at [570, 275] on input "range" at bounding box center [355, 278] width 592 height 7
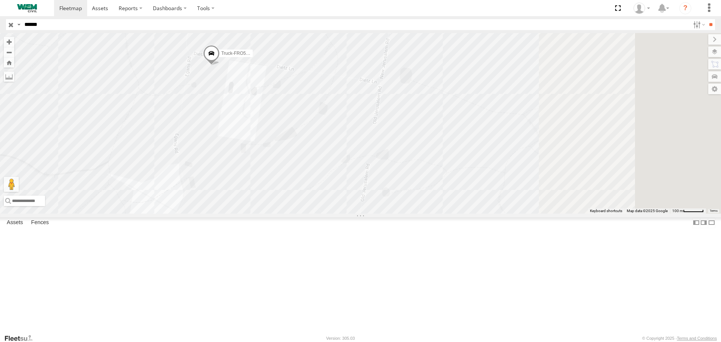
drag, startPoint x: 489, startPoint y: 170, endPoint x: 304, endPoint y: 160, distance: 185.4
click at [304, 160] on div "Truck-FRO52R" at bounding box center [360, 123] width 721 height 180
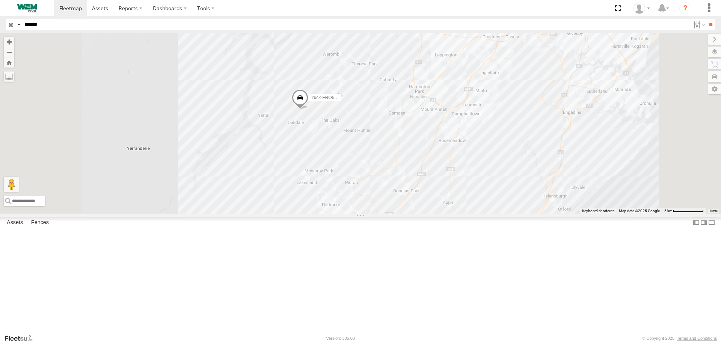
click at [11, 26] on input "button" at bounding box center [11, 24] width 10 height 11
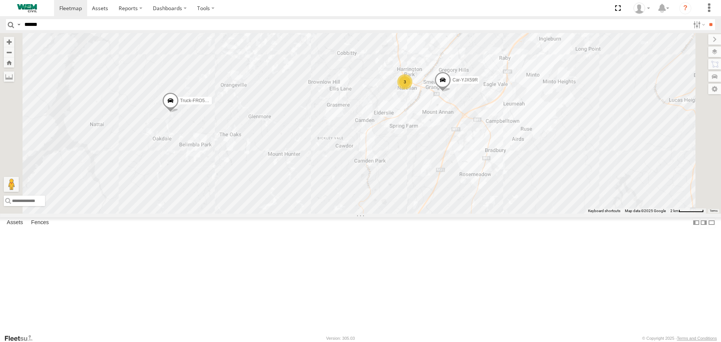
drag, startPoint x: 523, startPoint y: 192, endPoint x: 480, endPoint y: 170, distance: 48.7
click at [480, 170] on div "Car-YJX59R Truck-FRO52R 3" at bounding box center [360, 123] width 721 height 180
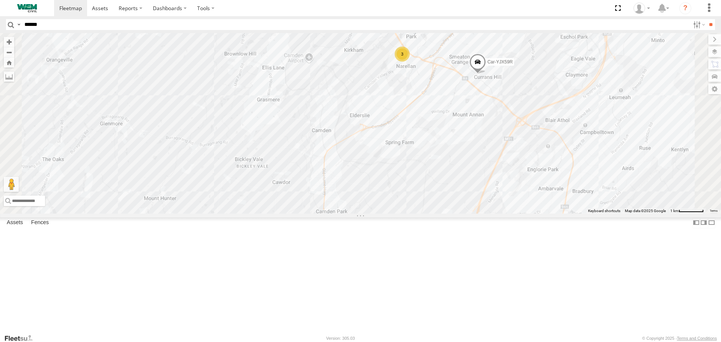
drag, startPoint x: 494, startPoint y: 166, endPoint x: 476, endPoint y: 189, distance: 28.6
click at [476, 189] on div "Car-YJX59R Truck-FRO52R 3" at bounding box center [360, 123] width 721 height 180
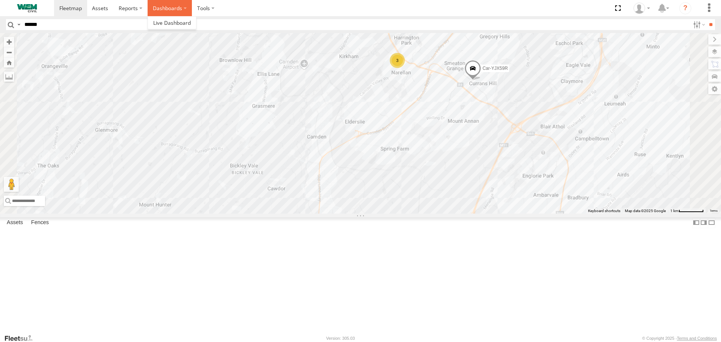
click at [163, 10] on label "Dashboards" at bounding box center [170, 8] width 44 height 16
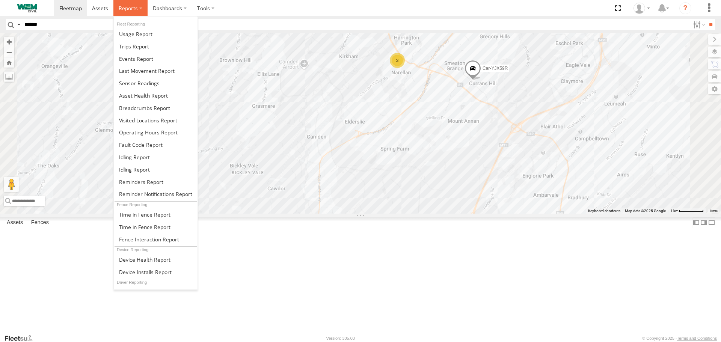
click at [130, 9] on span at bounding box center [128, 8] width 19 height 7
click at [143, 108] on span at bounding box center [144, 107] width 51 height 7
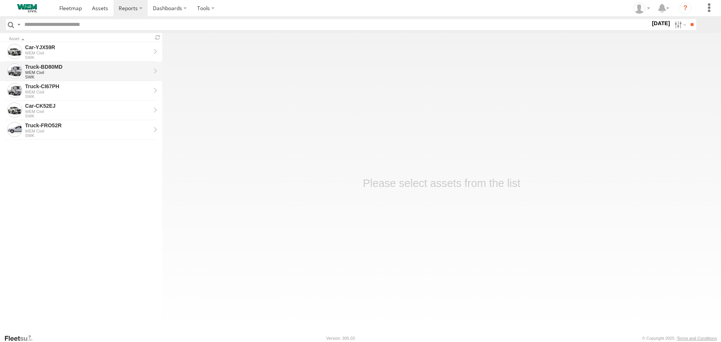
click at [53, 67] on div "Truck-BD80MD" at bounding box center [87, 66] width 125 height 7
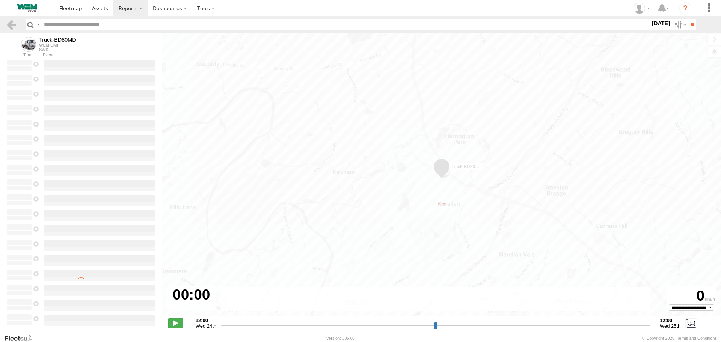
type input "**********"
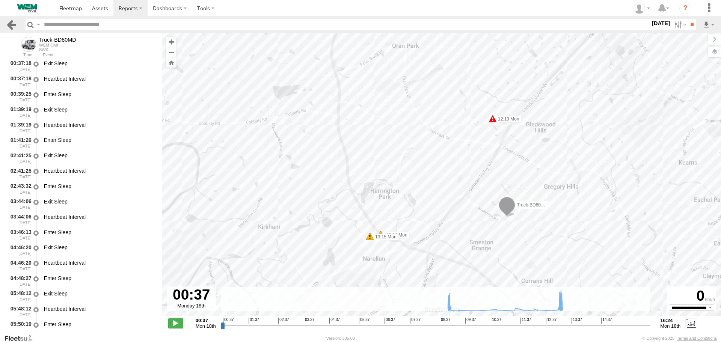
click at [16, 24] on link at bounding box center [11, 24] width 11 height 11
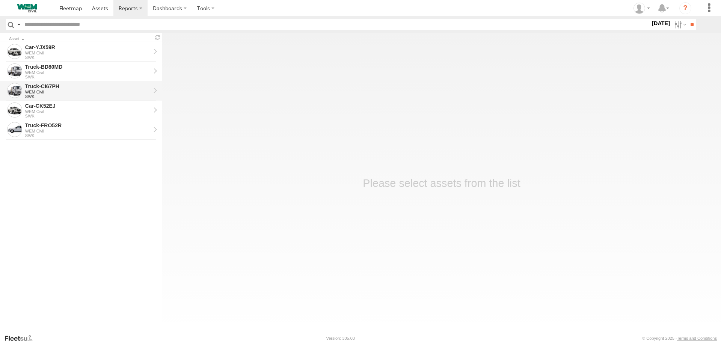
click at [36, 89] on div "Truck-CI67PH" at bounding box center [87, 86] width 125 height 7
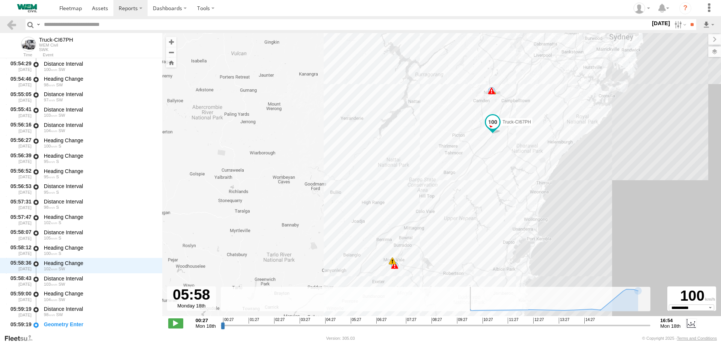
scroll to position [3881, 0]
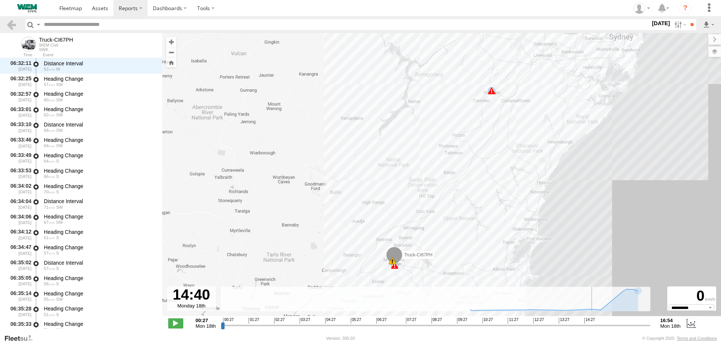
drag, startPoint x: 223, startPoint y: 326, endPoint x: 590, endPoint y: 332, distance: 367.2
click at [590, 329] on input "range" at bounding box center [436, 325] width 430 height 7
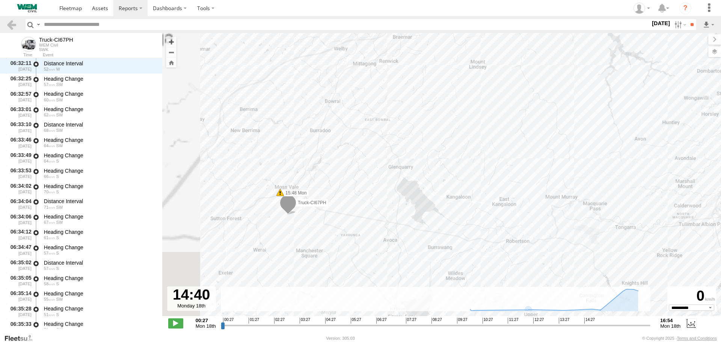
drag, startPoint x: 405, startPoint y: 232, endPoint x: 535, endPoint y: 116, distance: 174.4
click at [535, 116] on div "Truck-CI67PH 05:29 Mon 15:48 Mon 16:50 Mon 16:54 Mon" at bounding box center [441, 178] width 559 height 291
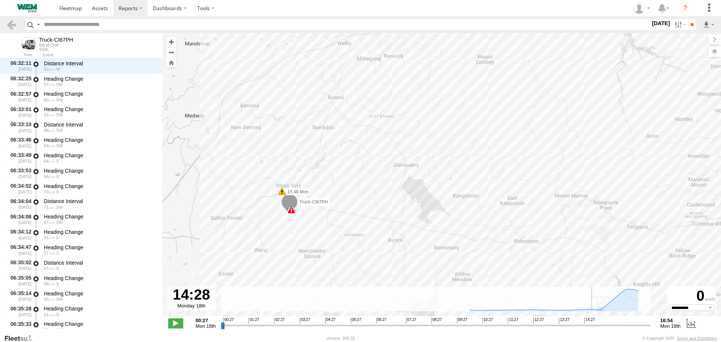
drag, startPoint x: 591, startPoint y: 325, endPoint x: 585, endPoint y: 326, distance: 6.5
type input "**********"
click at [585, 326] on input "range" at bounding box center [436, 325] width 430 height 7
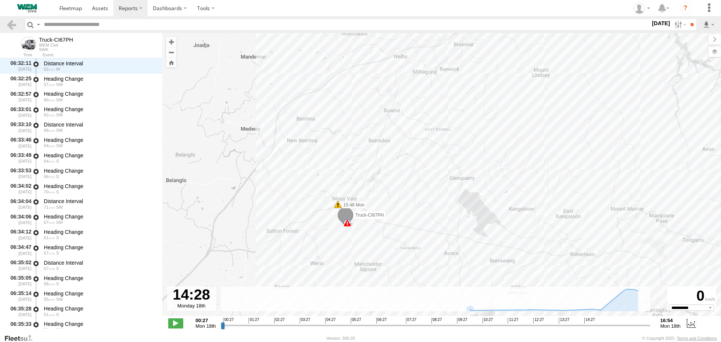
drag, startPoint x: 298, startPoint y: 156, endPoint x: 354, endPoint y: 170, distance: 58.4
click at [354, 170] on div "Truck-CI67PH 05:29 Mon 15:48 Mon 16:50 Mon 16:54 Mon 7 6" at bounding box center [441, 178] width 559 height 291
click at [344, 218] on span at bounding box center [345, 216] width 17 height 20
click at [434, 197] on div "Truck-CI67PH 05:29 Mon 15:48 Mon 16:50 Mon 16:54 Mon 7 6 Truck-CI67PH SWK Belli…" at bounding box center [441, 178] width 559 height 291
click at [346, 220] on div "6" at bounding box center [348, 223] width 8 height 8
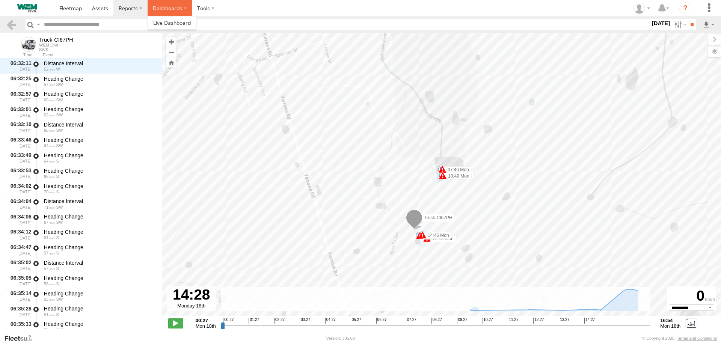
click at [159, 13] on label "Dashboards" at bounding box center [170, 8] width 44 height 16
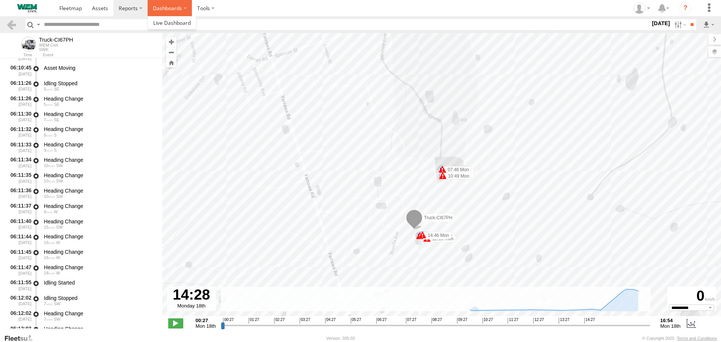
scroll to position [2230, 0]
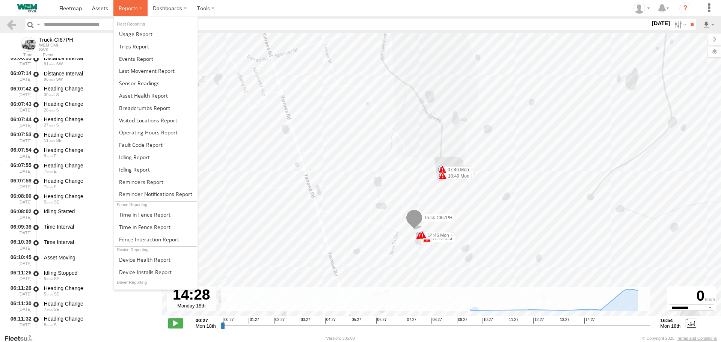
click at [138, 9] on label at bounding box center [130, 8] width 34 height 16
click at [146, 109] on span at bounding box center [144, 107] width 51 height 7
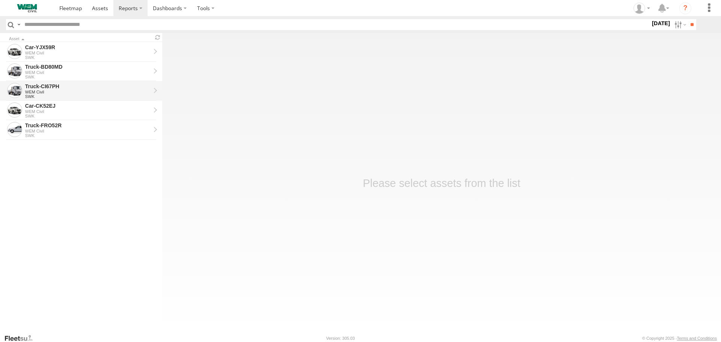
click at [66, 96] on div "SWK" at bounding box center [87, 96] width 125 height 5
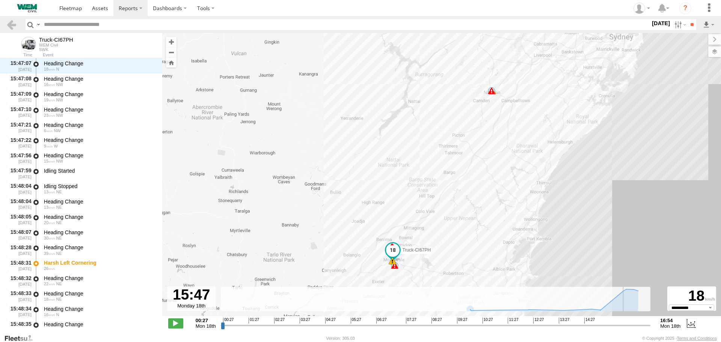
scroll to position [15877, 0]
drag, startPoint x: 224, startPoint y: 327, endPoint x: 618, endPoint y: 322, distance: 393.5
type input "**********"
click at [618, 322] on input "range" at bounding box center [436, 325] width 430 height 7
click at [9, 24] on link at bounding box center [11, 24] width 11 height 11
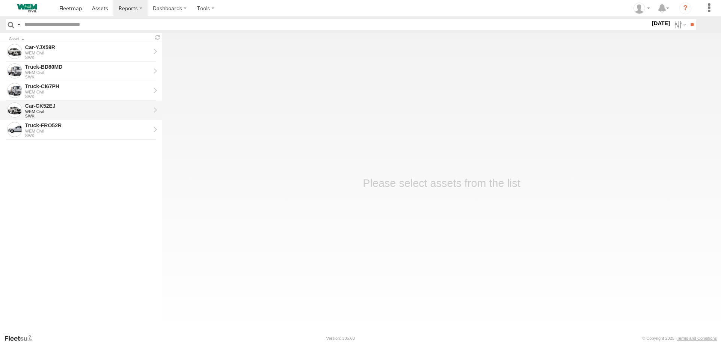
click at [45, 107] on div "Car-CK52EJ" at bounding box center [87, 105] width 125 height 7
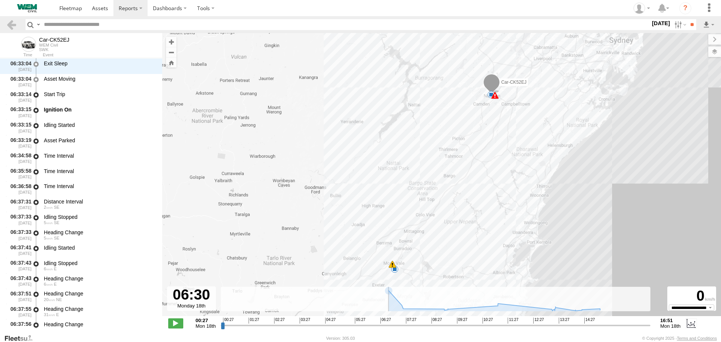
drag, startPoint x: 226, startPoint y: 326, endPoint x: 380, endPoint y: 329, distance: 154.0
click at [380, 329] on input "range" at bounding box center [436, 325] width 430 height 7
drag, startPoint x: 381, startPoint y: 324, endPoint x: 457, endPoint y: 321, distance: 75.5
click at [457, 322] on input "range" at bounding box center [436, 325] width 430 height 7
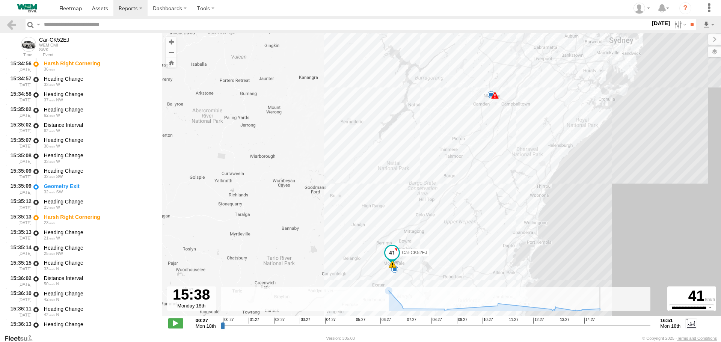
scroll to position [18853, 0]
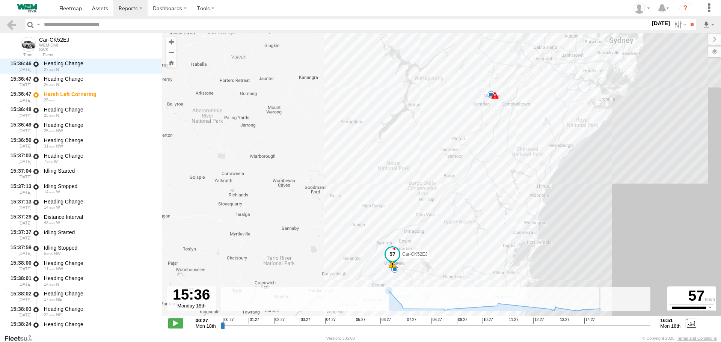
drag, startPoint x: 457, startPoint y: 324, endPoint x: 616, endPoint y: 328, distance: 159.2
type input "**********"
click at [616, 328] on input "range" at bounding box center [436, 325] width 430 height 7
